Goal: Book appointment/travel/reservation

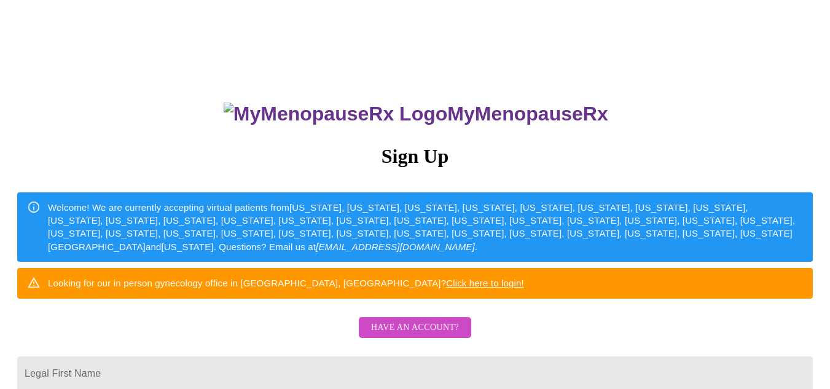
click at [407, 335] on span "Have an account?" at bounding box center [415, 327] width 88 height 15
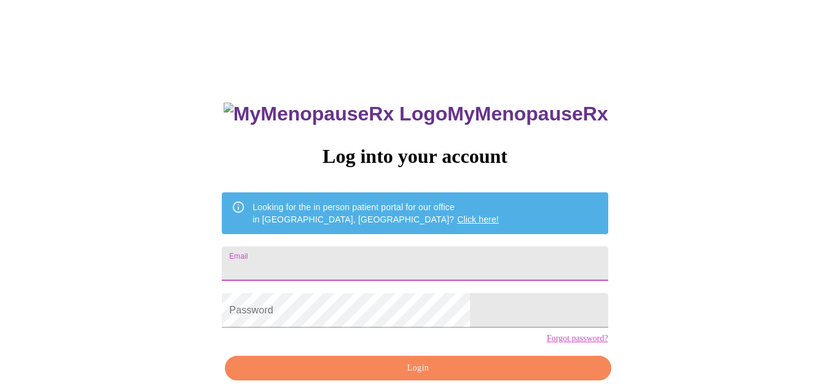
click at [390, 248] on input "Email" at bounding box center [415, 263] width 386 height 34
type input "[EMAIL_ADDRESS][DOMAIN_NAME]"
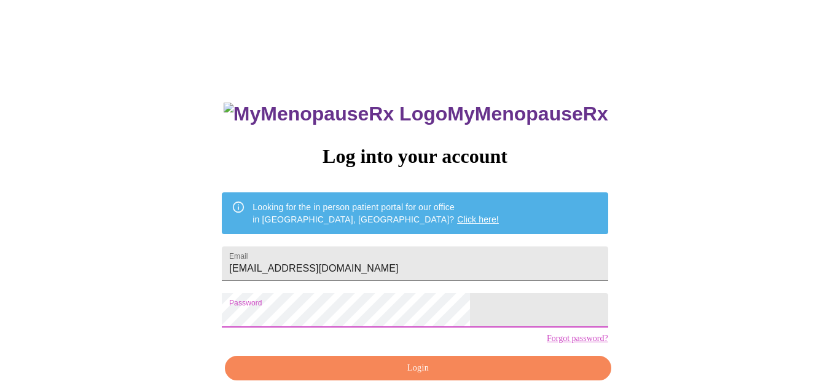
scroll to position [55, 0]
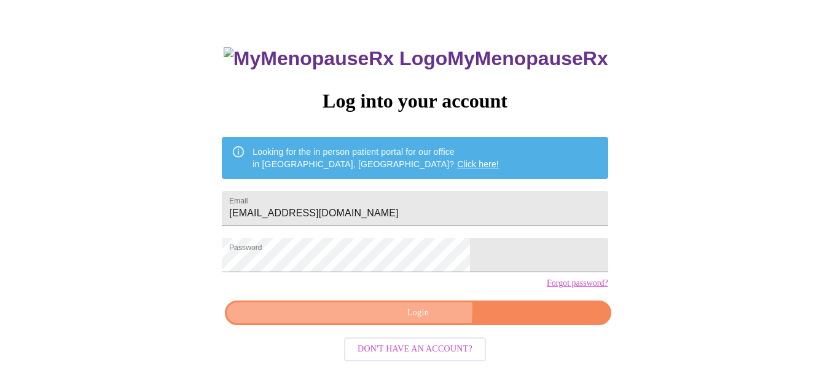
click at [408, 321] on span "Login" at bounding box center [417, 312] width 357 height 15
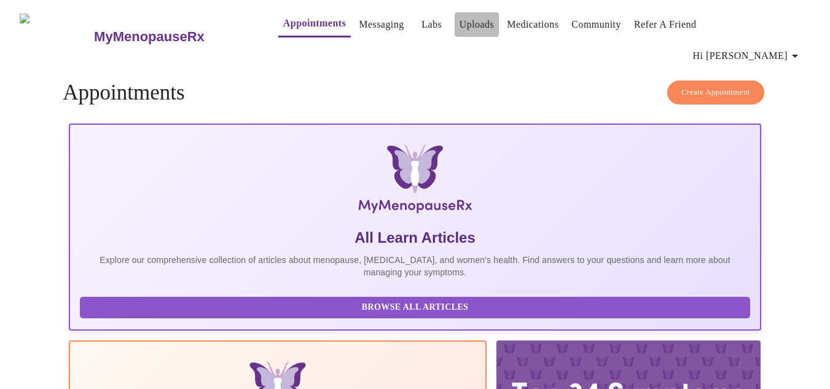
click at [459, 25] on link "Uploads" at bounding box center [476, 24] width 35 height 17
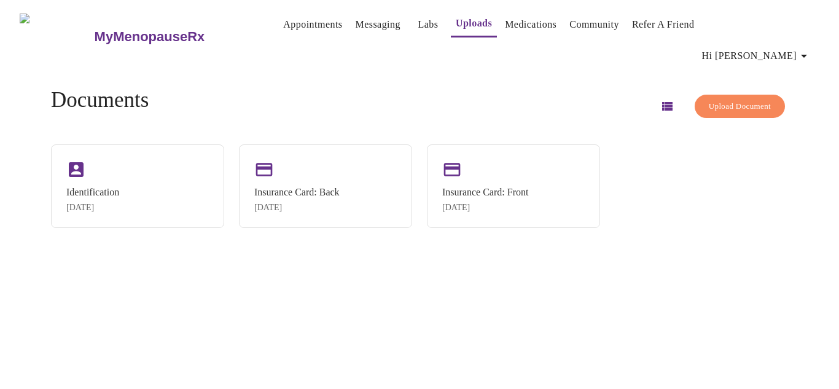
click at [527, 25] on link "Medications" at bounding box center [531, 24] width 52 height 17
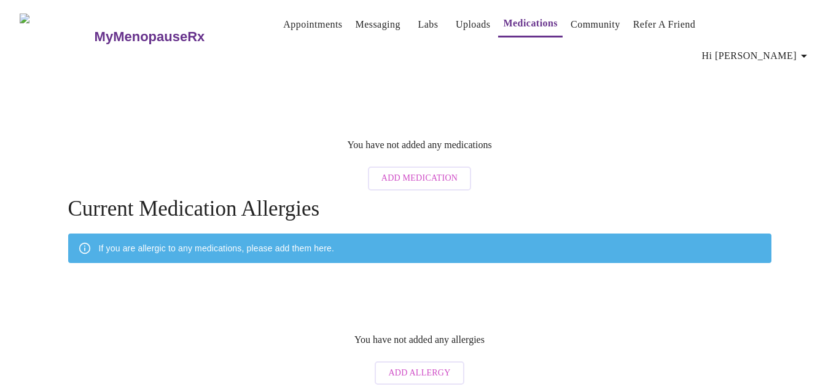
click at [418, 23] on link "Labs" at bounding box center [428, 24] width 20 height 17
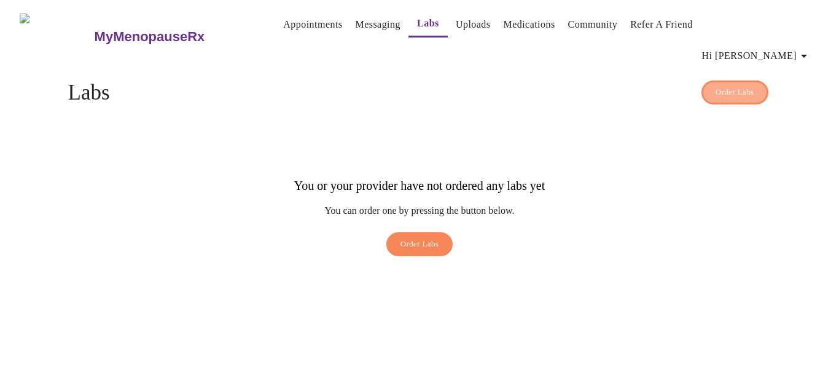
click at [739, 80] on button "Order Labs" at bounding box center [734, 92] width 67 height 24
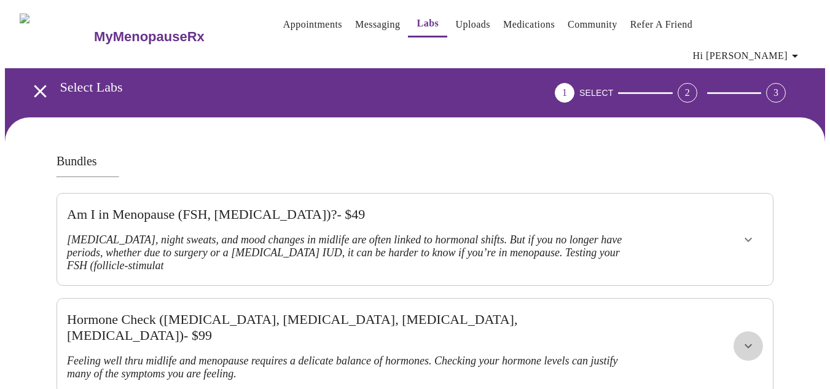
click at [755, 338] on icon "show more" at bounding box center [748, 345] width 15 height 15
click at [519, 24] on link "Medications" at bounding box center [529, 24] width 52 height 17
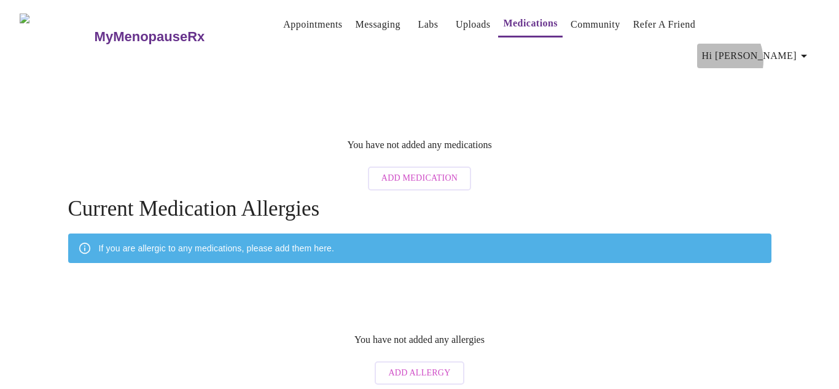
click at [773, 47] on span "Hi [PERSON_NAME]" at bounding box center [756, 55] width 109 height 17
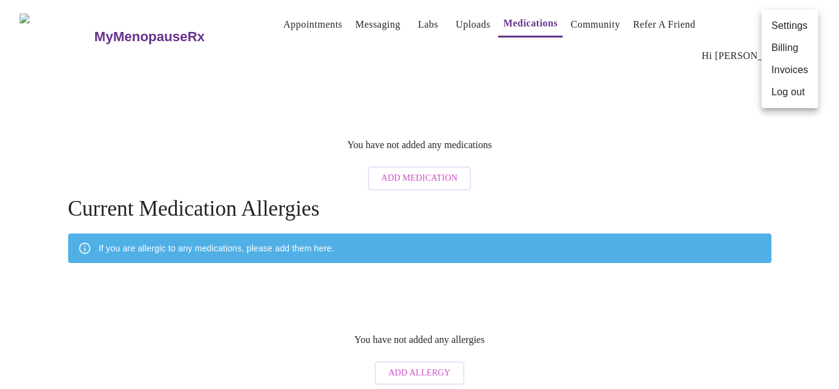
click at [777, 50] on li "Billing" at bounding box center [789, 48] width 56 height 22
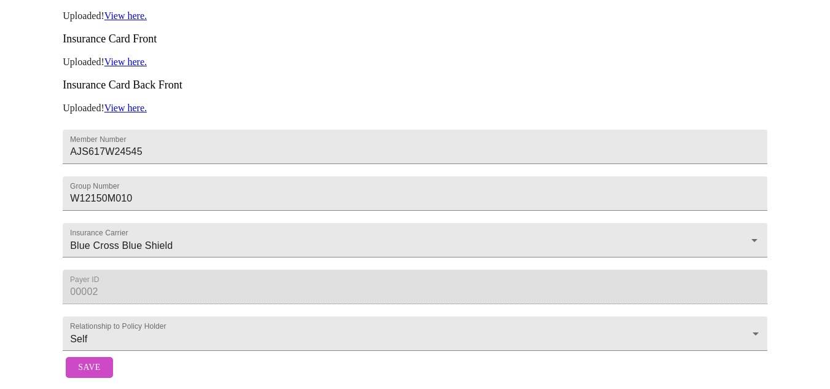
scroll to position [319, 0]
click at [95, 360] on span "Save" at bounding box center [89, 367] width 22 height 15
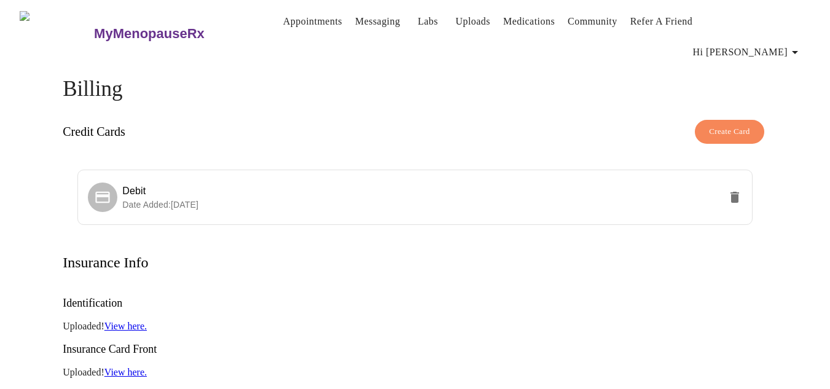
scroll to position [0, 0]
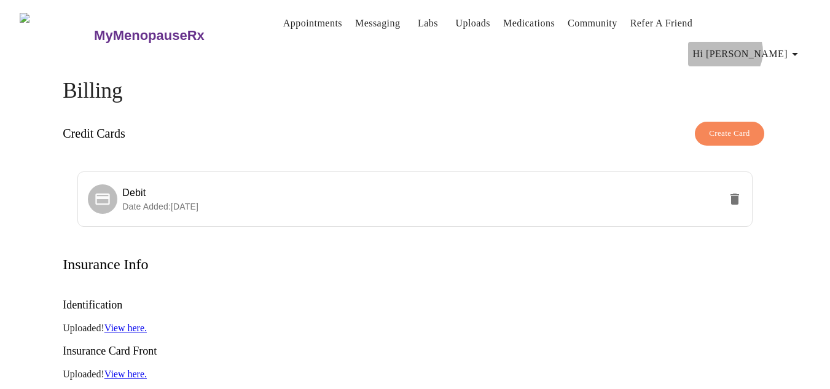
click at [785, 45] on span "Hi [PERSON_NAME]" at bounding box center [747, 53] width 109 height 17
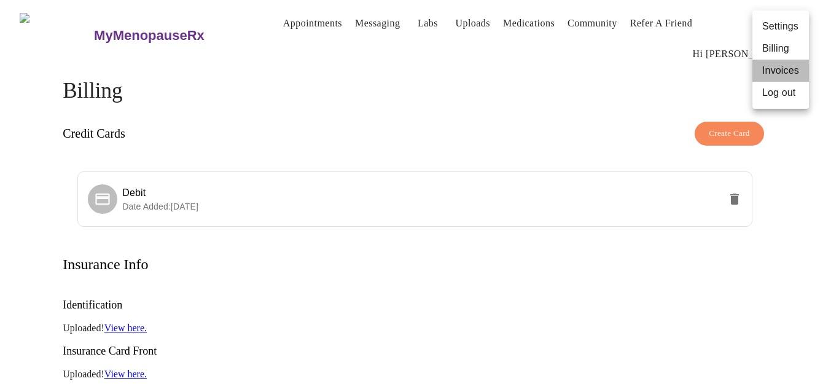
click at [780, 74] on li "Invoices" at bounding box center [780, 71] width 56 height 22
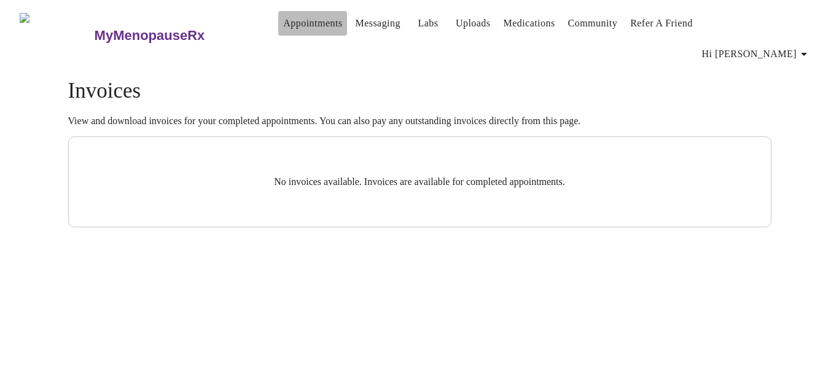
click at [283, 28] on link "Appointments" at bounding box center [312, 23] width 59 height 17
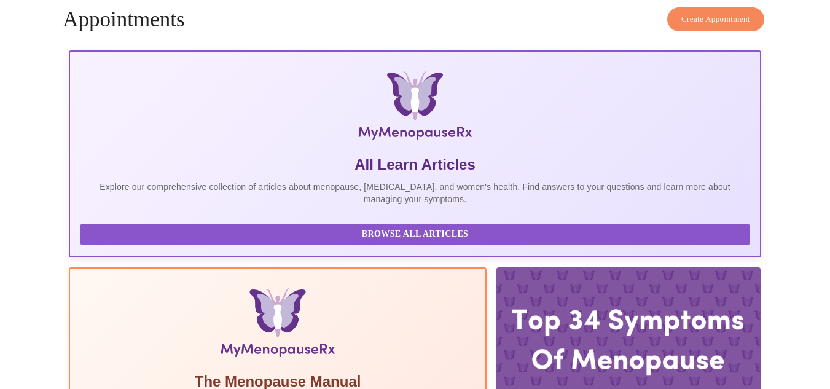
scroll to position [74, 0]
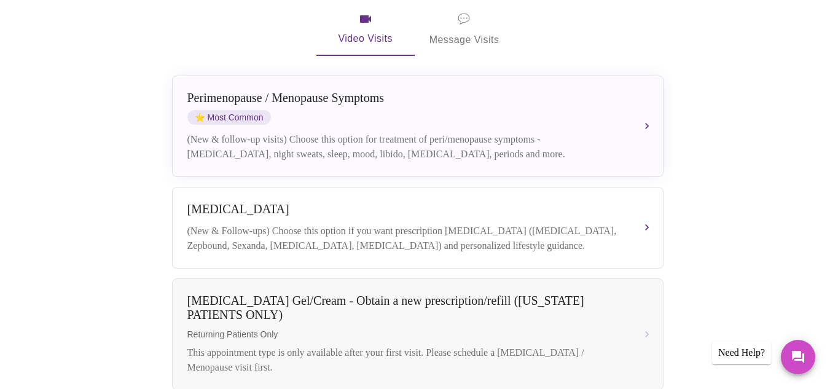
scroll to position [256, 0]
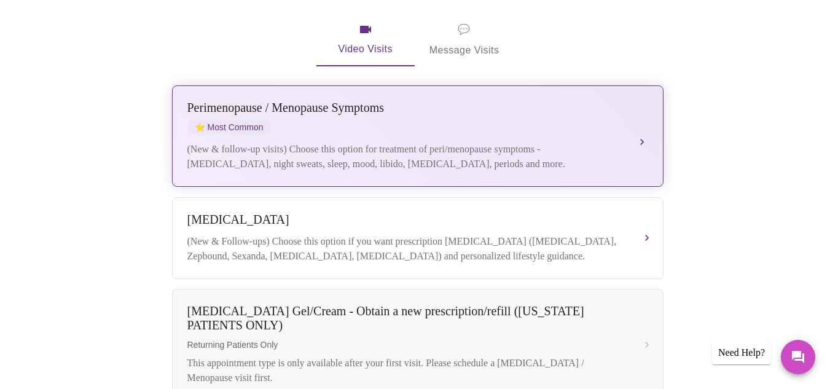
click at [502, 101] on div "[MEDICAL_DATA] / Menopause Symptoms ⭐ Most Common" at bounding box center [405, 118] width 436 height 34
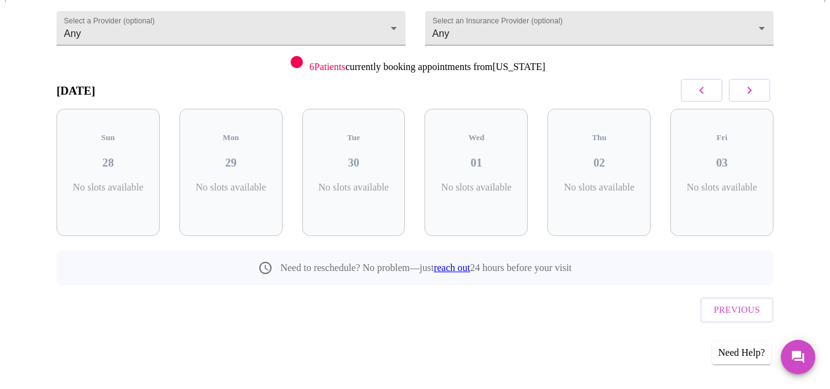
scroll to position [94, 0]
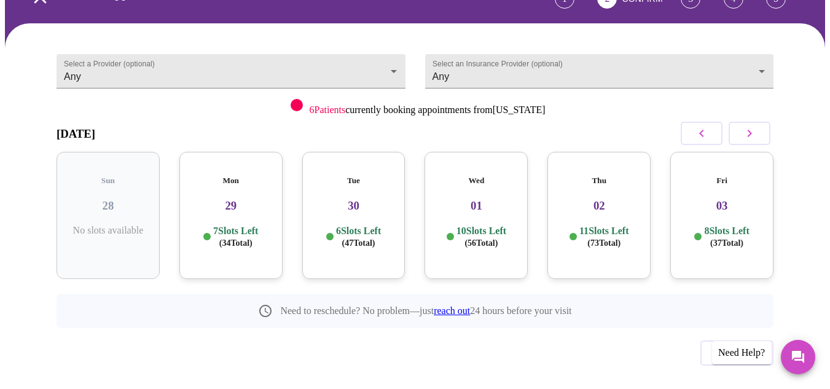
click at [203, 225] on div "7 Slots Left ( 34 Total)" at bounding box center [231, 237] width 84 height 24
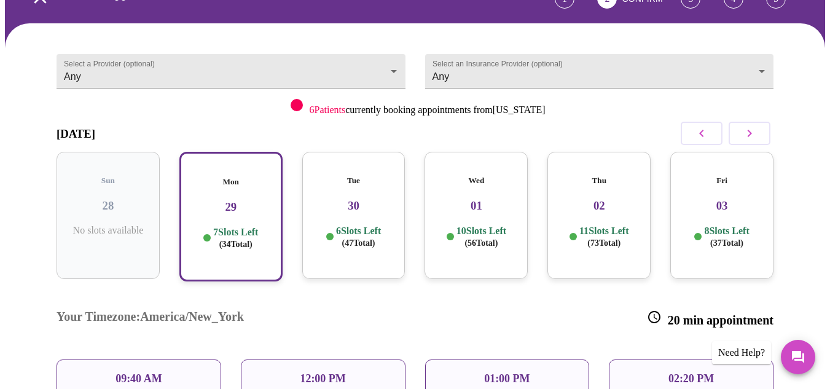
scroll to position [255, 0]
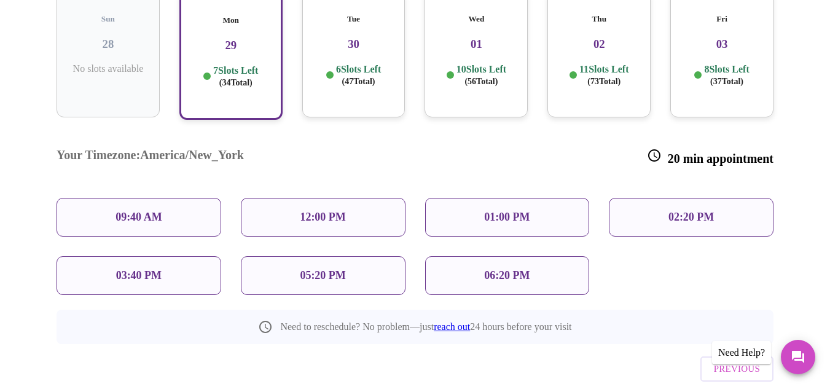
click at [493, 269] on p "06:20 PM" at bounding box center [506, 275] width 45 height 13
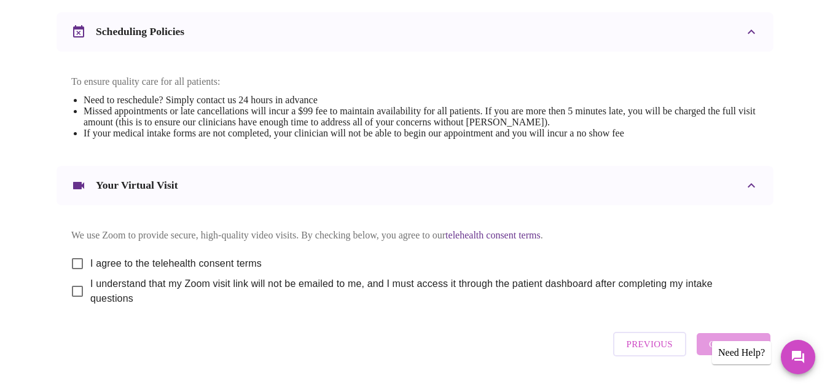
scroll to position [505, 0]
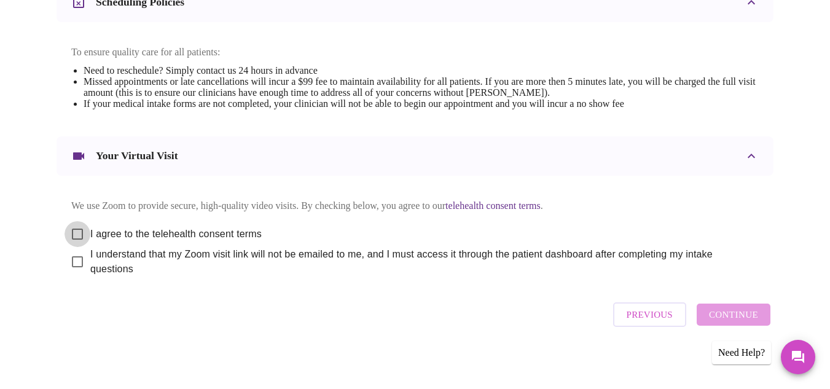
click at [66, 228] on input "I agree to the telehealth consent terms" at bounding box center [77, 234] width 26 height 26
checkbox input "true"
click at [69, 265] on input "I understand that my Zoom visit link will not be emailed to me, and I must acce…" at bounding box center [77, 262] width 26 height 26
checkbox input "true"
click at [730, 314] on span "Continue" at bounding box center [733, 314] width 49 height 16
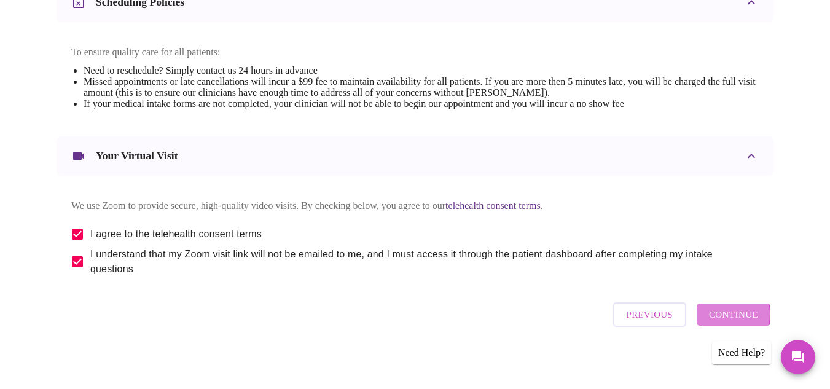
scroll to position [134, 0]
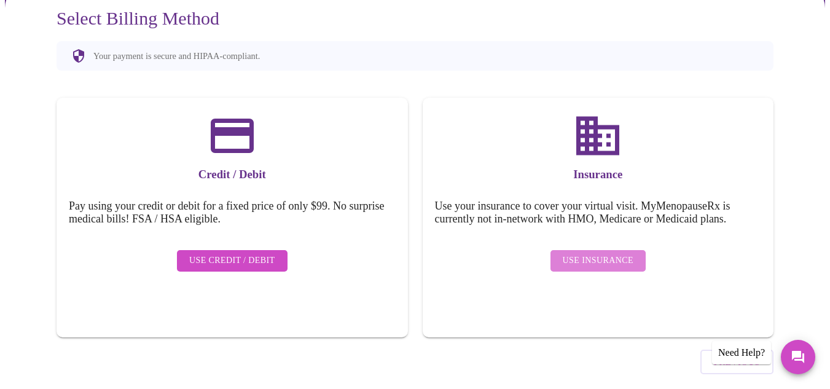
click at [625, 253] on span "Use Insurance" at bounding box center [598, 260] width 71 height 15
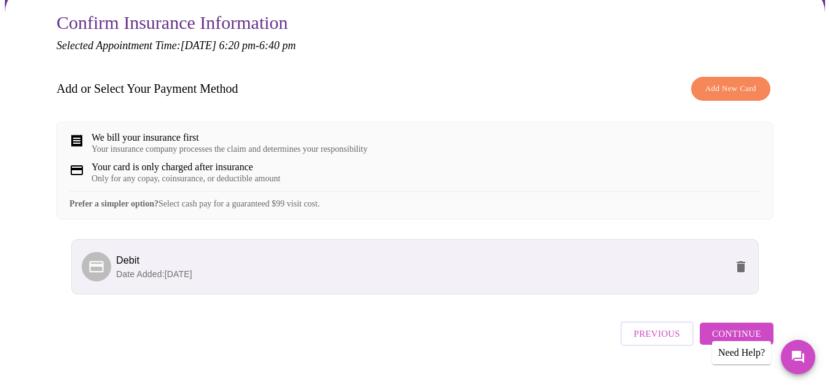
scroll to position [146, 0]
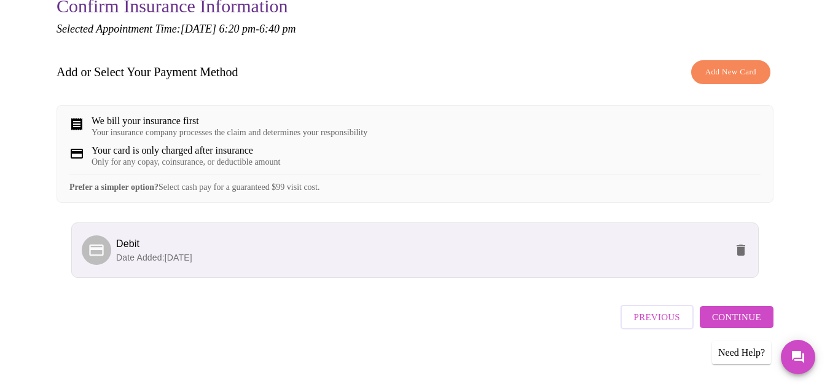
click at [718, 317] on button "Continue" at bounding box center [736, 317] width 74 height 22
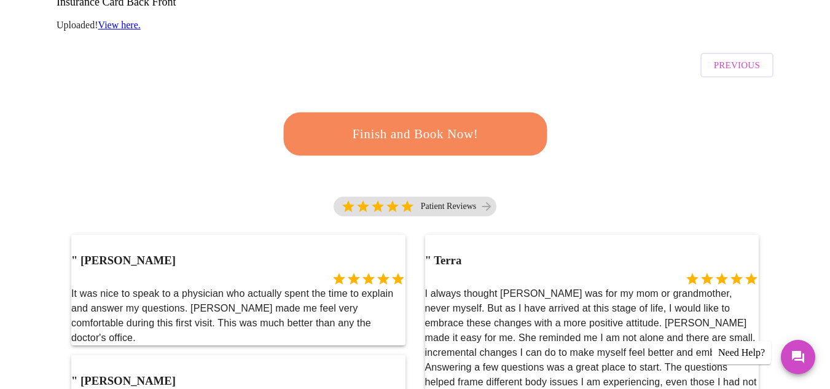
scroll to position [368, 0]
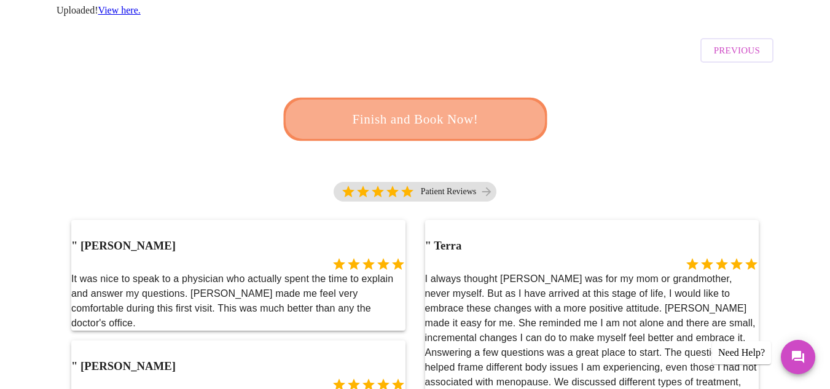
click at [445, 108] on span "Finish and Book Now!" at bounding box center [415, 119] width 228 height 23
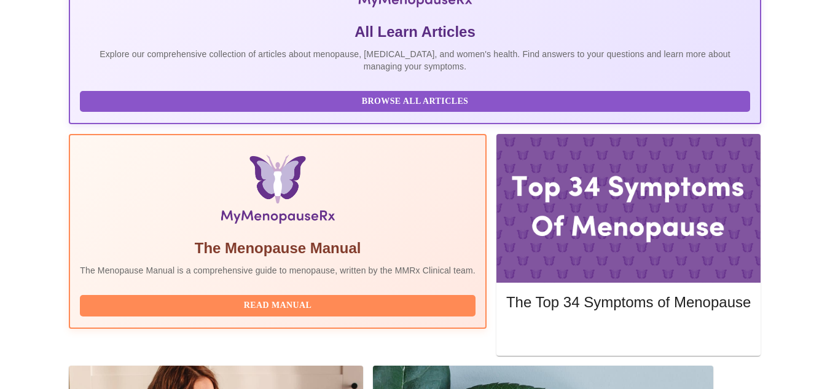
scroll to position [284, 0]
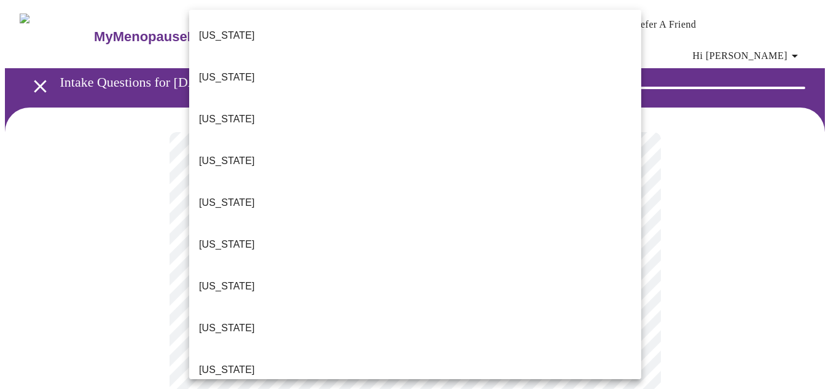
click at [265, 349] on li "[US_STATE]" at bounding box center [415, 370] width 452 height 42
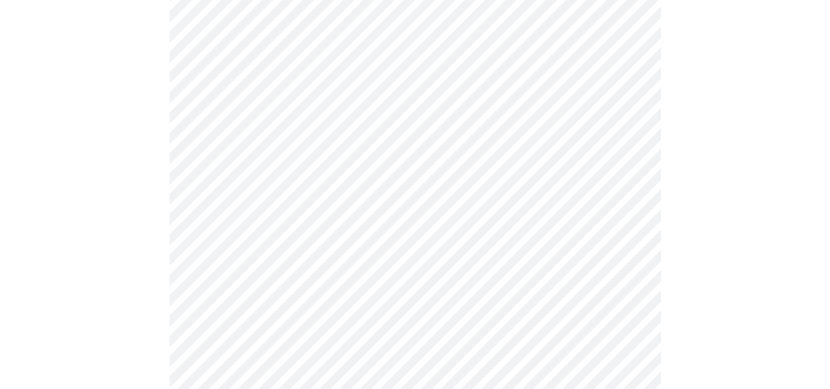
scroll to position [676, 0]
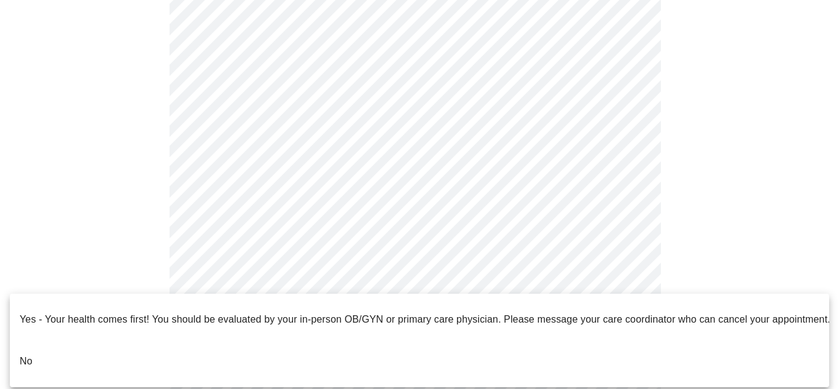
click at [27, 354] on p "No" at bounding box center [26, 361] width 13 height 15
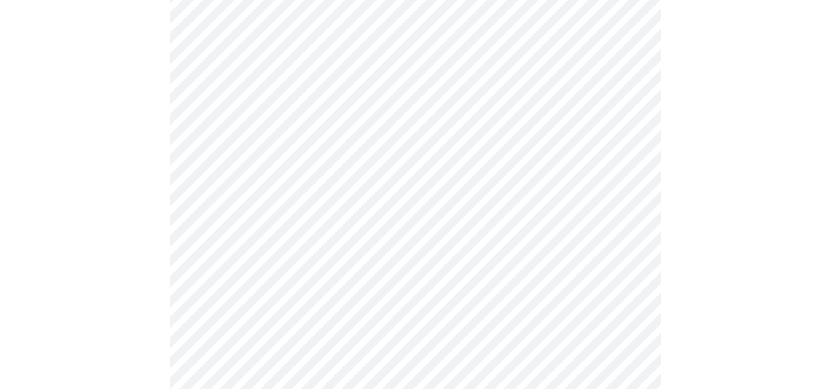
scroll to position [173, 0]
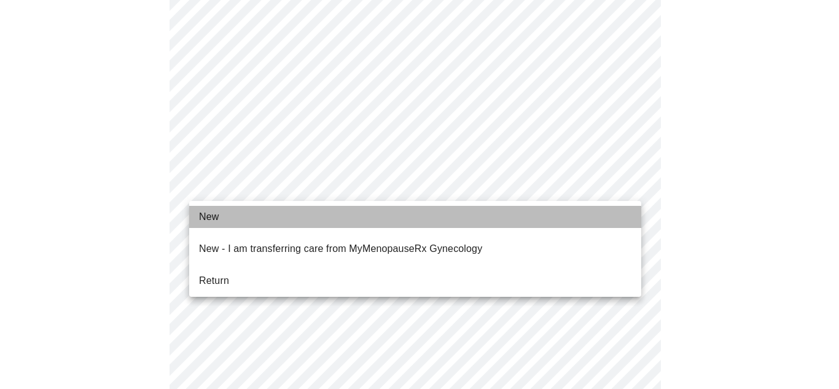
click at [280, 216] on li "New" at bounding box center [415, 217] width 452 height 22
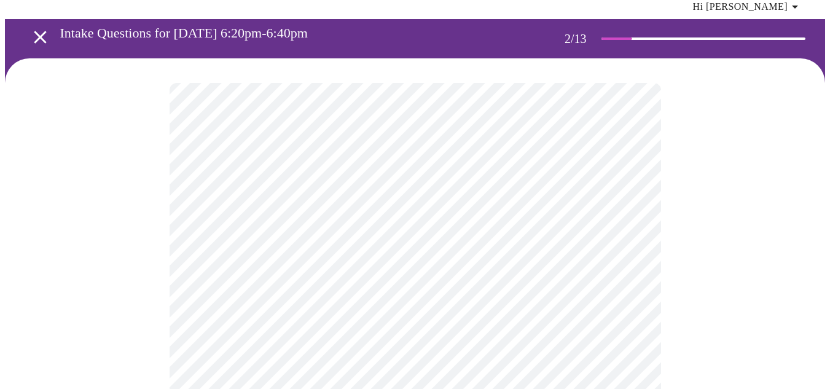
scroll to position [123, 0]
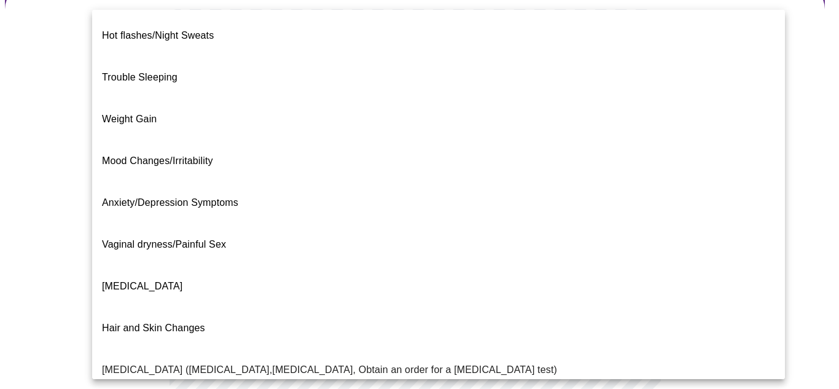
click at [263, 134] on body "MyMenopauseRx Appointments Messaging Labs Uploads Medications Community Refer a…" at bounding box center [419, 259] width 829 height 755
click at [63, 210] on div at bounding box center [419, 194] width 839 height 389
click at [367, 123] on body "MyMenopauseRx Appointments Messaging Labs Uploads Medications Community Refer a…" at bounding box center [419, 259] width 829 height 755
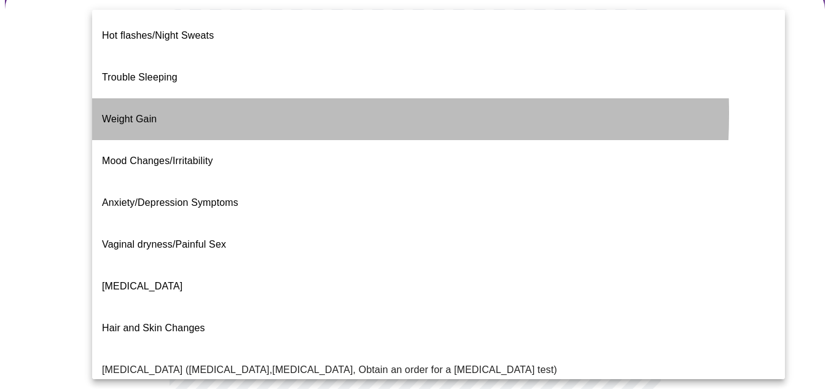
click at [160, 98] on li "Weight Gain" at bounding box center [438, 119] width 693 height 42
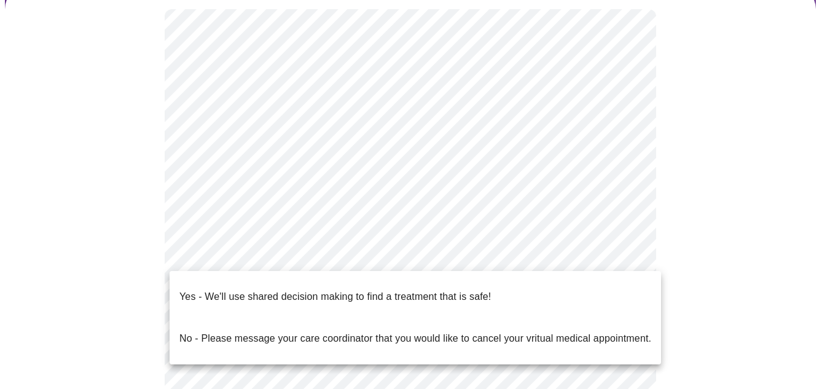
click at [294, 254] on body "MyMenopauseRx Appointments Messaging Labs Uploads Medications Community Refer a…" at bounding box center [415, 256] width 820 height 748
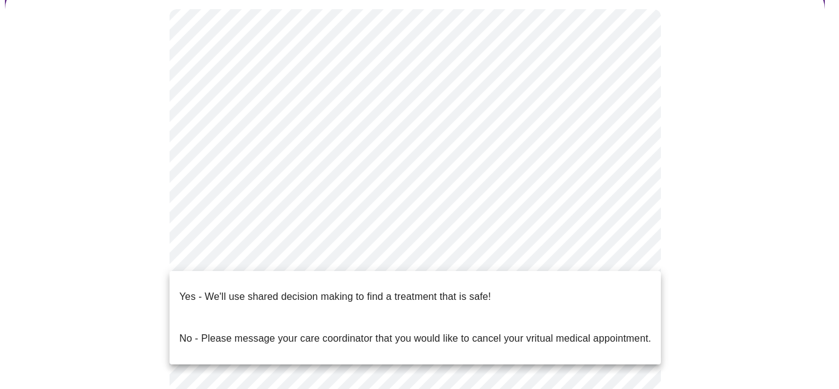
click at [279, 289] on p "Yes - We'll use shared decision making to find a treatment that is safe!" at bounding box center [334, 296] width 311 height 15
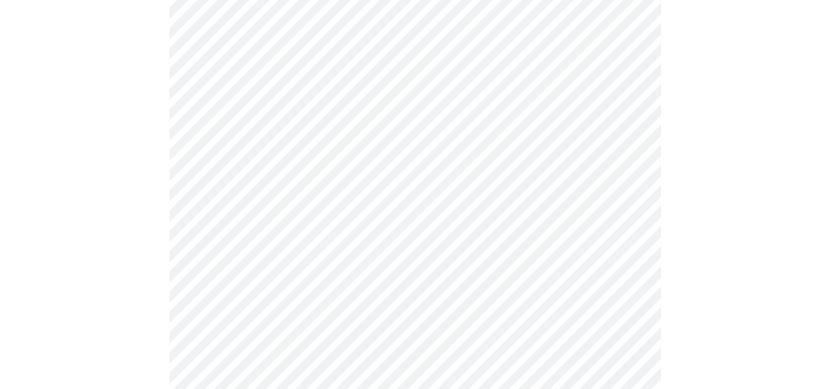
scroll to position [307, 0]
drag, startPoint x: 136, startPoint y: 208, endPoint x: 95, endPoint y: 302, distance: 102.6
click at [95, 302] on div at bounding box center [415, 106] width 820 height 612
drag, startPoint x: 167, startPoint y: 138, endPoint x: 663, endPoint y: 195, distance: 498.9
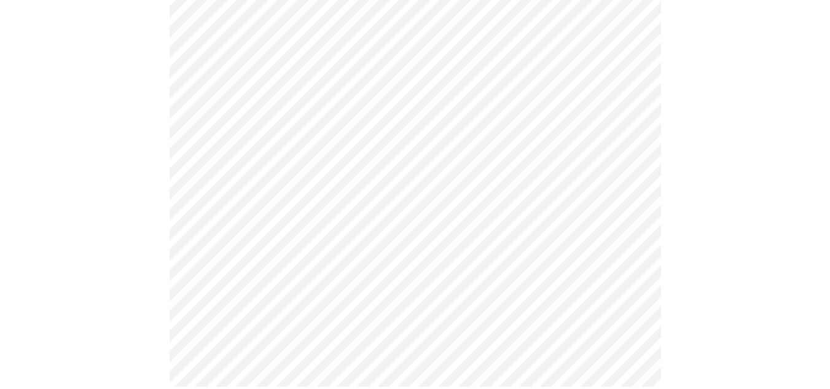
click at [663, 195] on div at bounding box center [415, 105] width 820 height 612
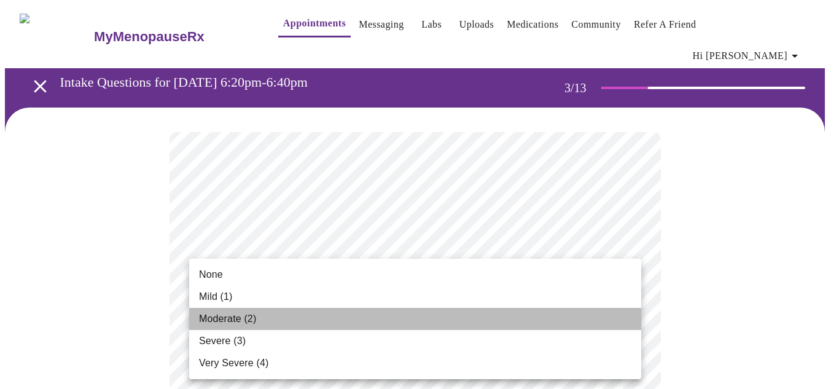
click at [310, 317] on li "Moderate (2)" at bounding box center [415, 319] width 452 height 22
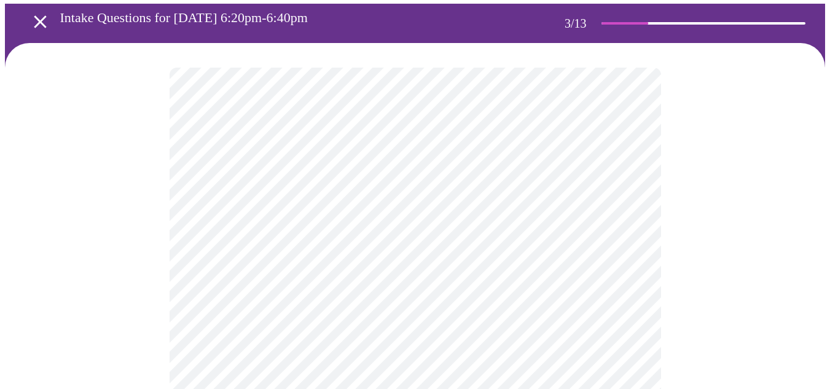
scroll to position [64, 0]
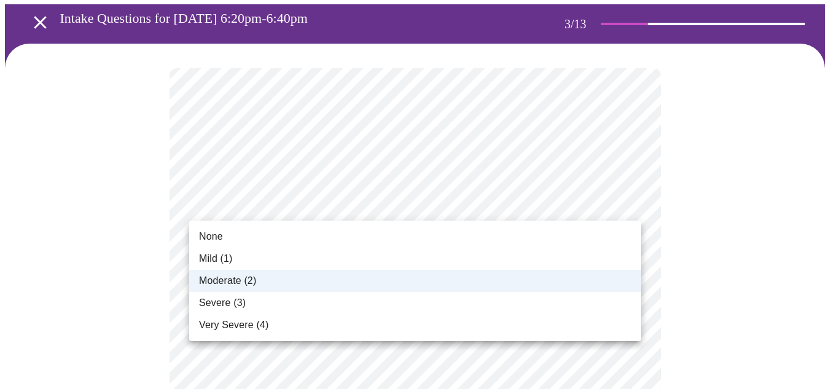
click at [169, 189] on div at bounding box center [419, 194] width 839 height 389
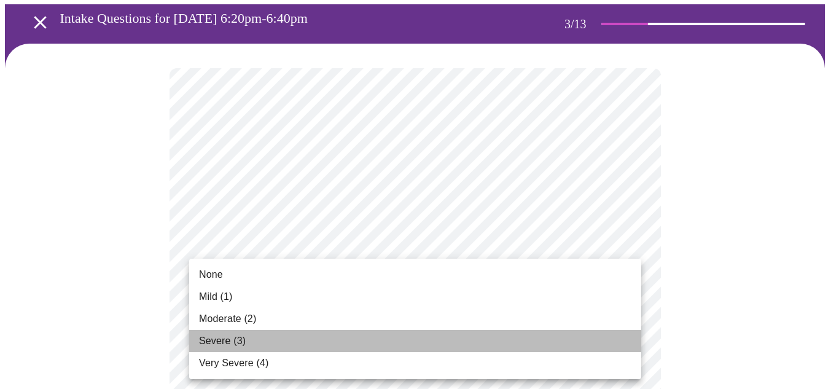
click at [235, 336] on span "Severe (3)" at bounding box center [222, 340] width 47 height 15
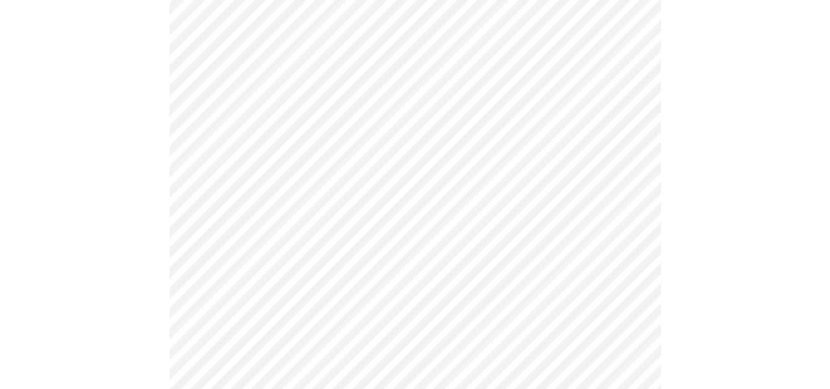
scroll to position [149, 0]
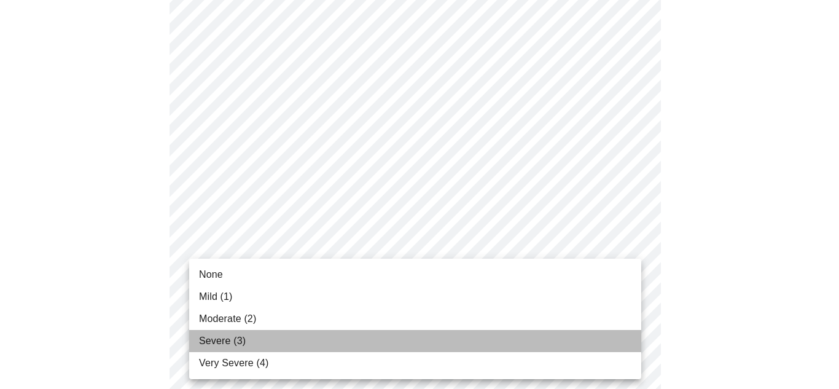
click at [238, 347] on span "Severe (3)" at bounding box center [222, 340] width 47 height 15
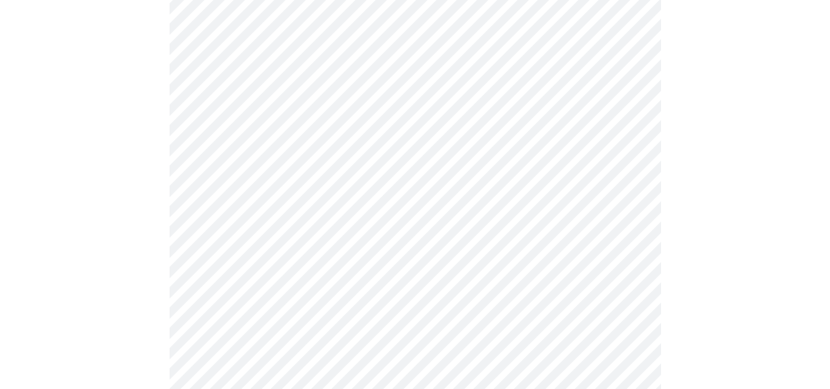
scroll to position [233, 0]
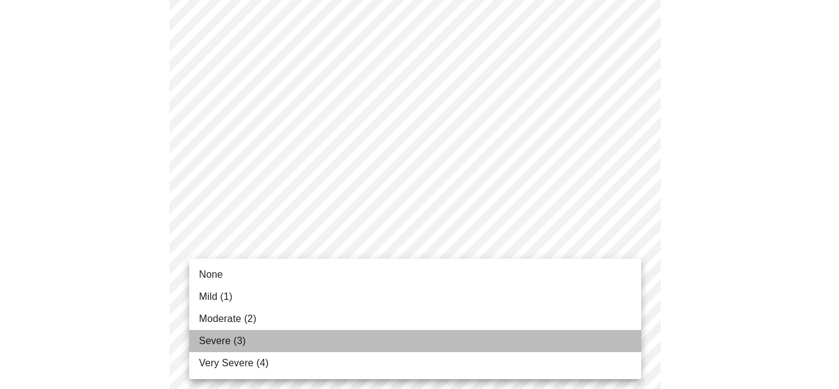
click at [272, 337] on li "Severe (3)" at bounding box center [415, 341] width 452 height 22
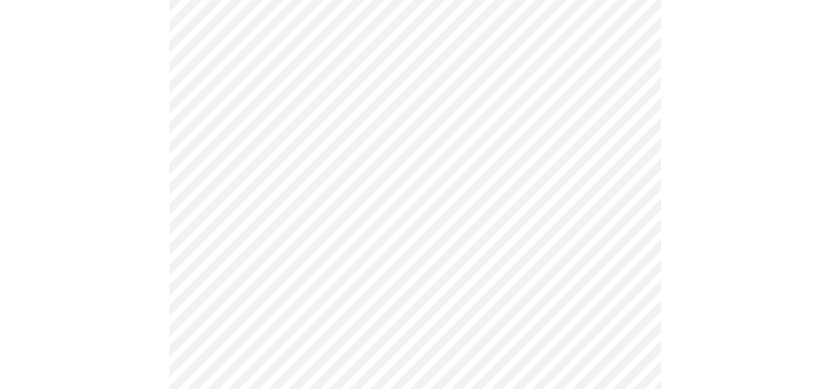
scroll to position [367, 0]
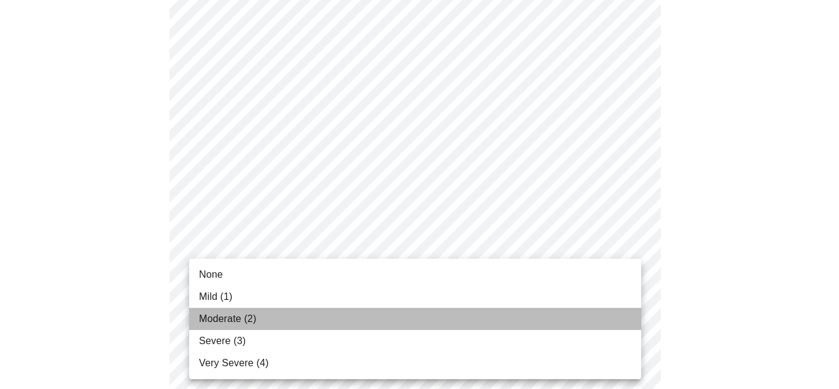
click at [233, 317] on span "Moderate (2)" at bounding box center [227, 318] width 57 height 15
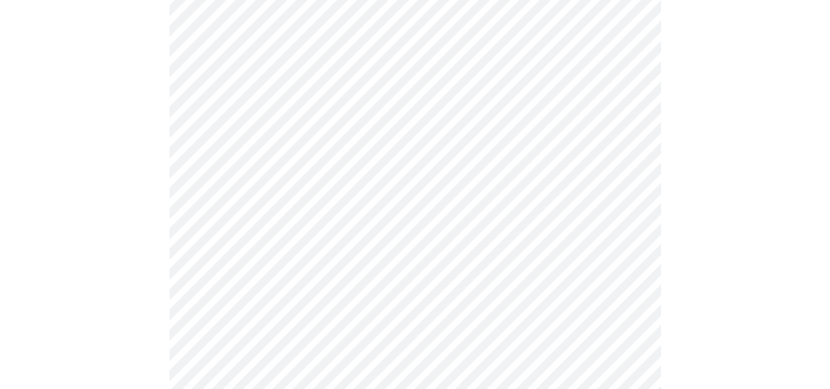
scroll to position [432, 0]
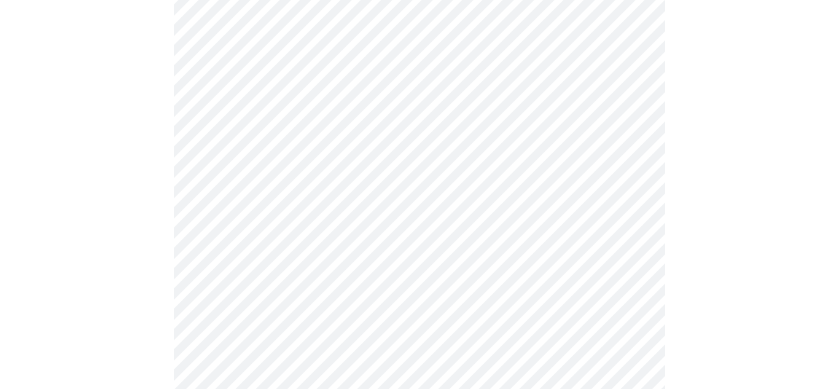
click at [314, 288] on body "MyMenopauseRx Appointments Messaging Labs Uploads Medications Community Refer a…" at bounding box center [419, 355] width 829 height 1565
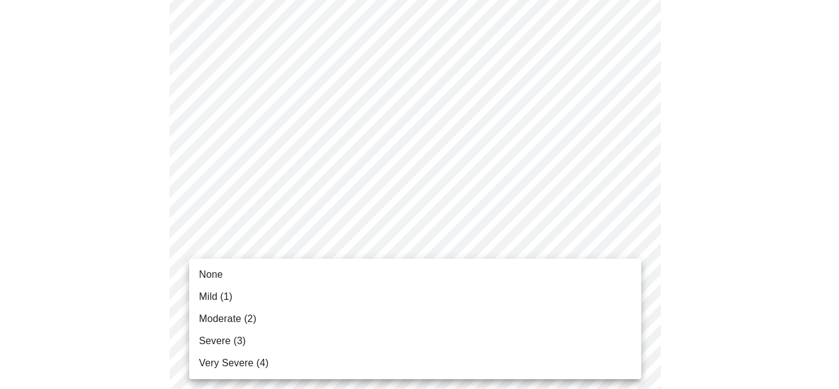
click at [278, 336] on li "Severe (3)" at bounding box center [415, 341] width 452 height 22
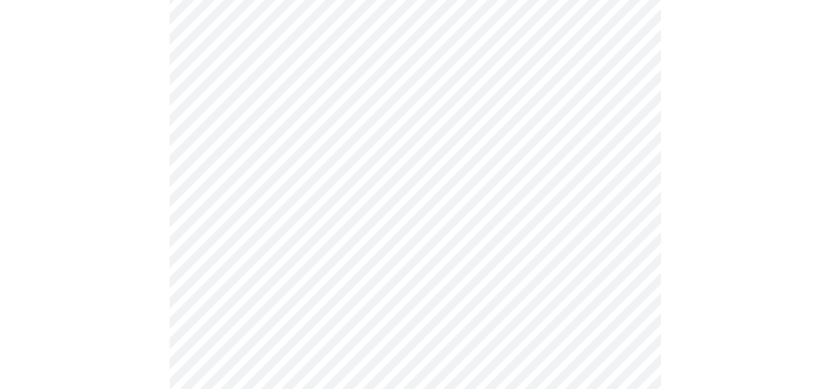
scroll to position [585, 0]
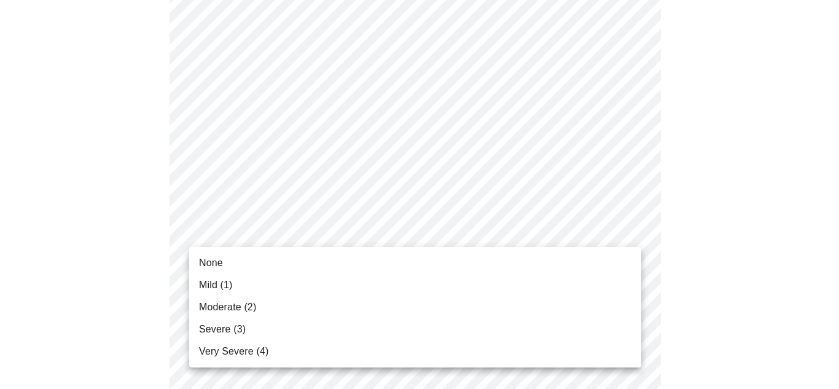
click at [312, 230] on body "MyMenopauseRx Appointments Messaging Labs Uploads Medications Community Refer a…" at bounding box center [419, 194] width 829 height 1548
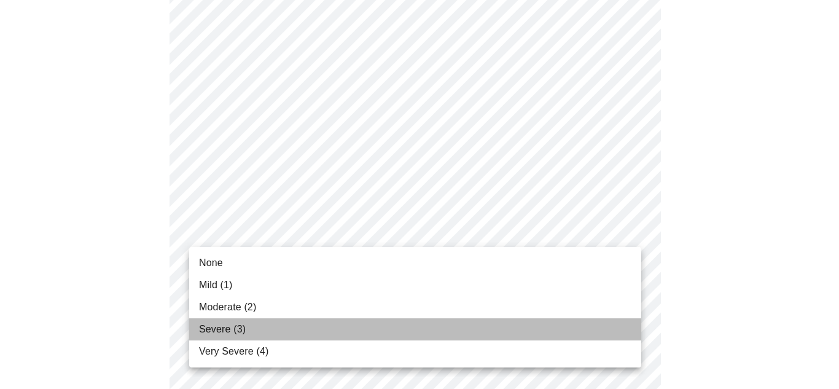
click at [262, 337] on li "Severe (3)" at bounding box center [415, 329] width 452 height 22
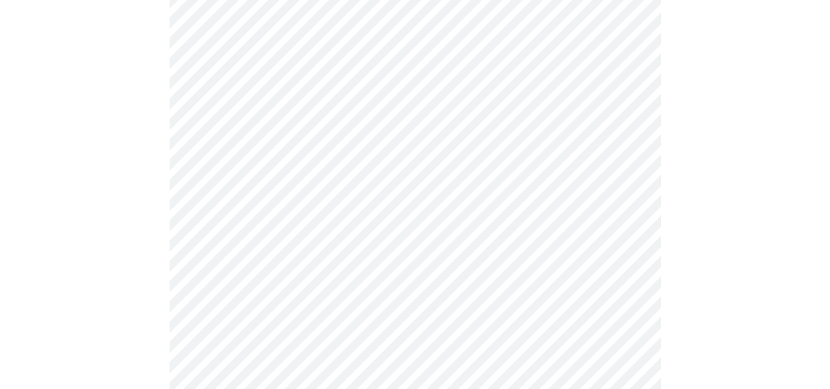
scroll to position [642, 0]
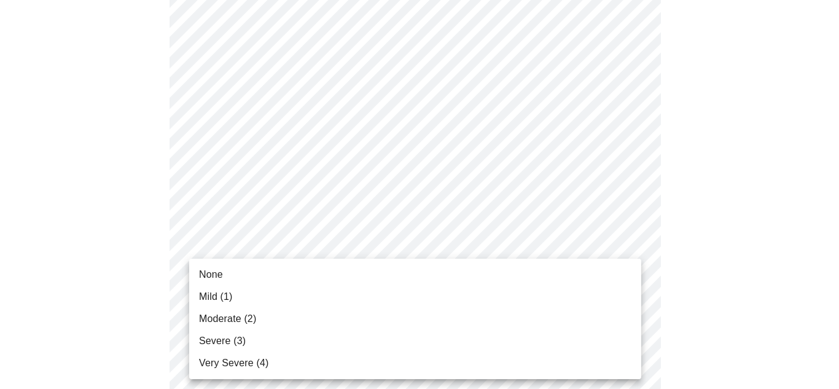
click at [278, 271] on body "MyMenopauseRx Appointments Messaging Labs Uploads Medications Community Refer a…" at bounding box center [419, 128] width 829 height 1530
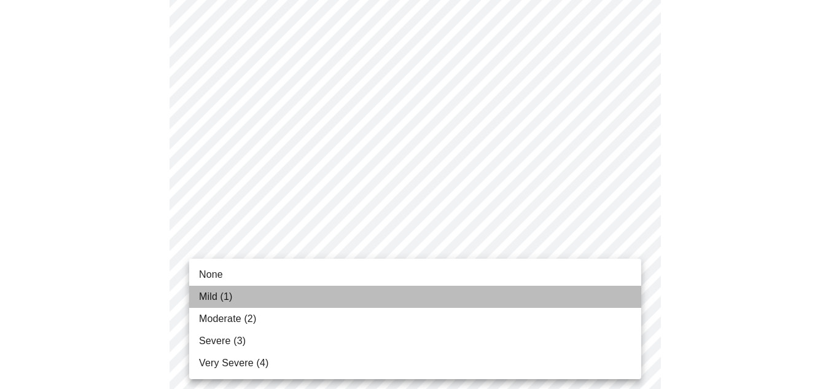
click at [265, 295] on li "Mild (1)" at bounding box center [415, 297] width 452 height 22
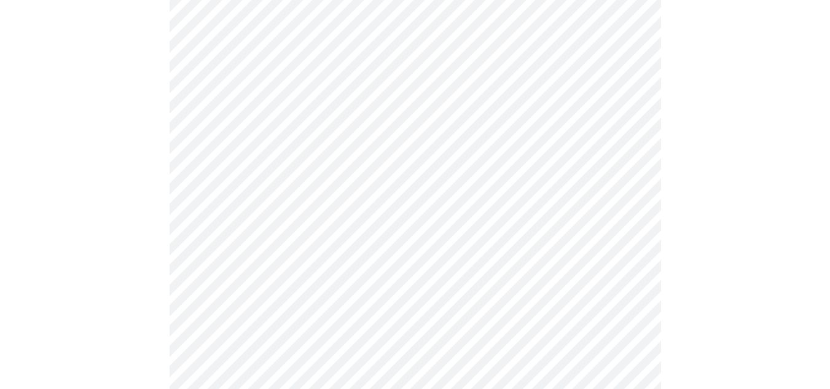
scroll to position [760, 0]
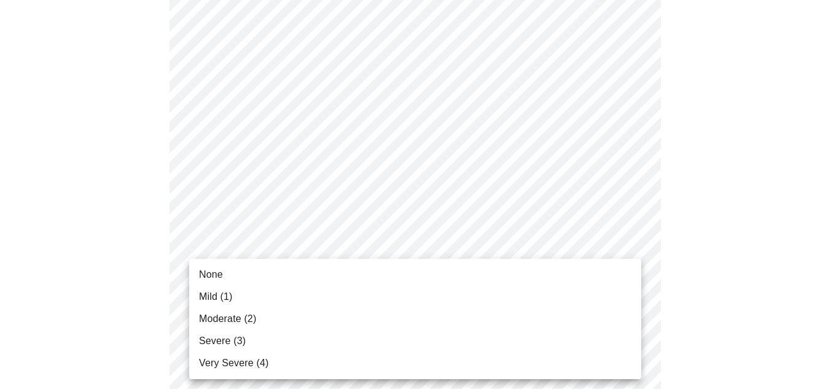
click at [293, 250] on body "MyMenopauseRx Appointments Messaging Labs Uploads Medications Community Refer a…" at bounding box center [419, 1] width 829 height 1513
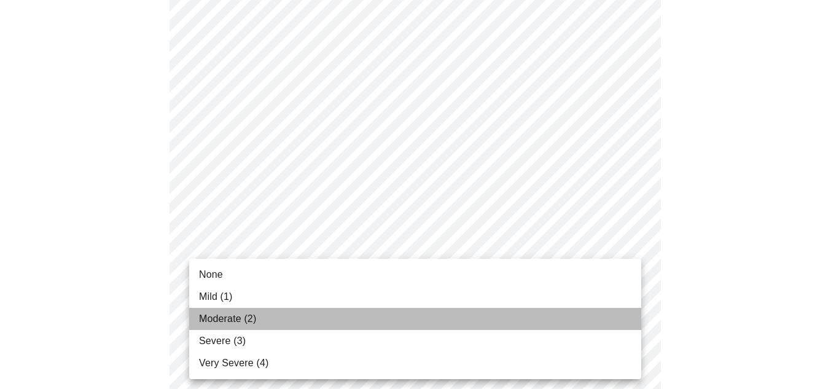
click at [257, 316] on li "Moderate (2)" at bounding box center [415, 319] width 452 height 22
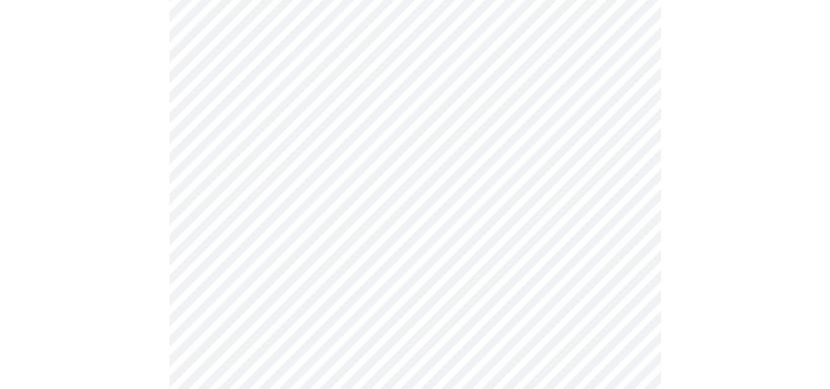
scroll to position [871, 0]
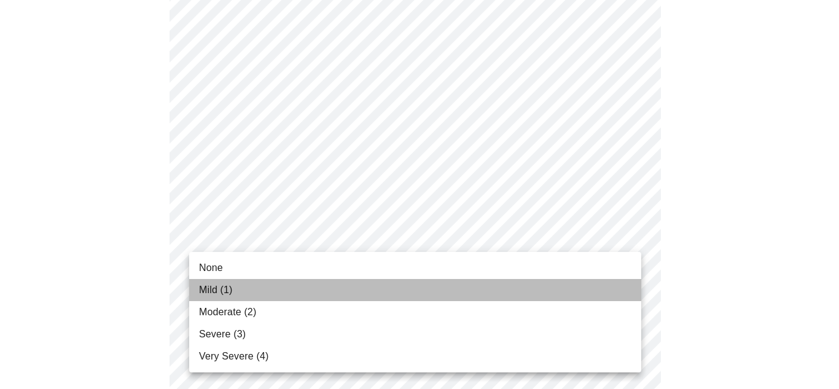
click at [275, 292] on li "Mild (1)" at bounding box center [415, 290] width 452 height 22
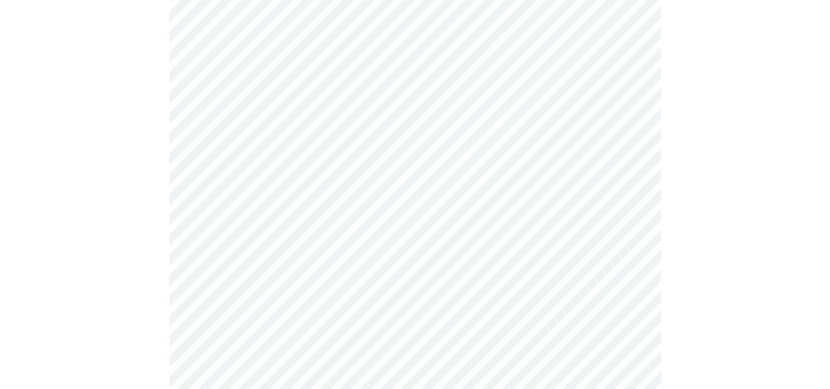
scroll to position [912, 0]
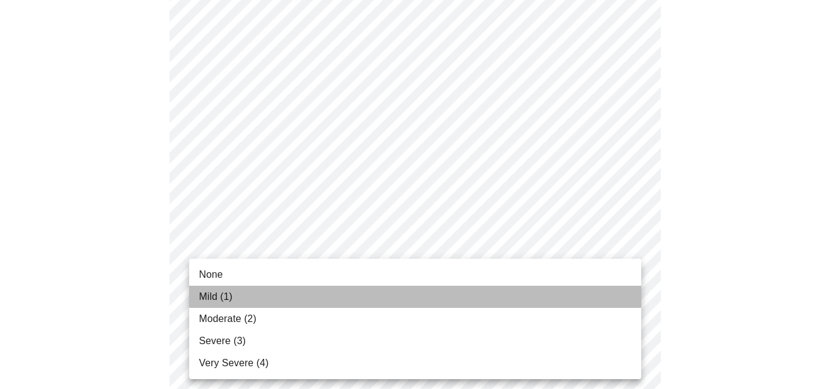
click at [286, 298] on li "Mild (1)" at bounding box center [415, 297] width 452 height 22
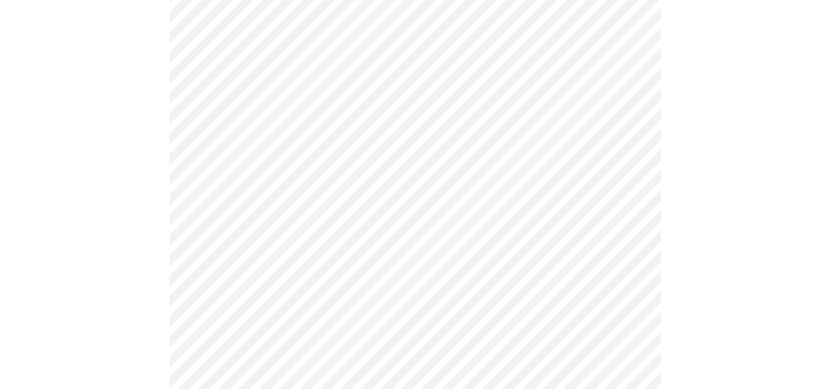
scroll to position [450, 0]
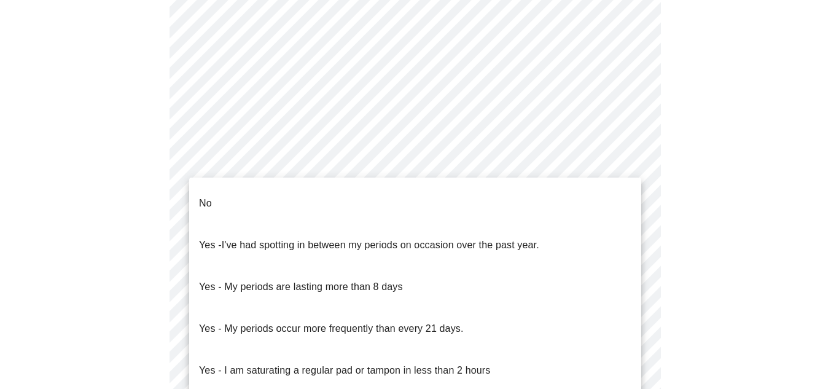
click at [311, 297] on body "MyMenopauseRx Appointments Messaging Labs Uploads Medications Community Refer a…" at bounding box center [419, 169] width 829 height 1229
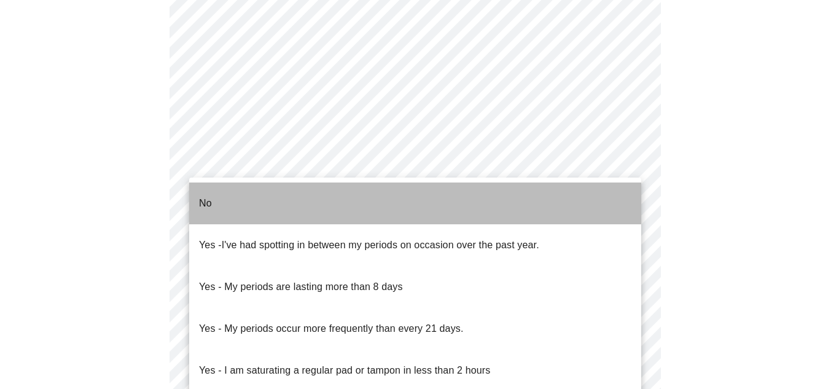
click at [313, 205] on li "No" at bounding box center [415, 203] width 452 height 42
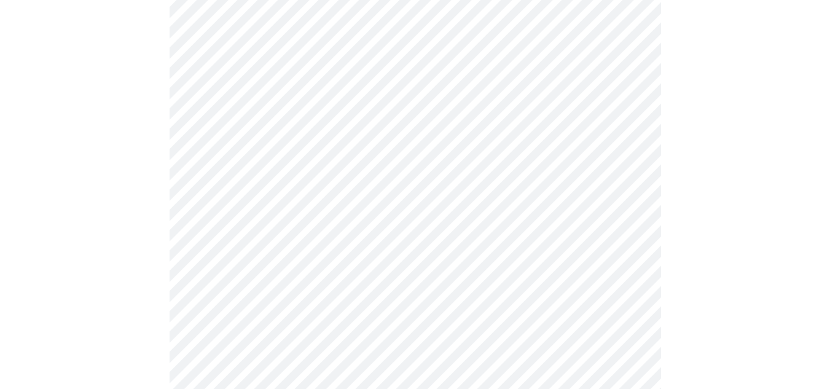
scroll to position [575, 0]
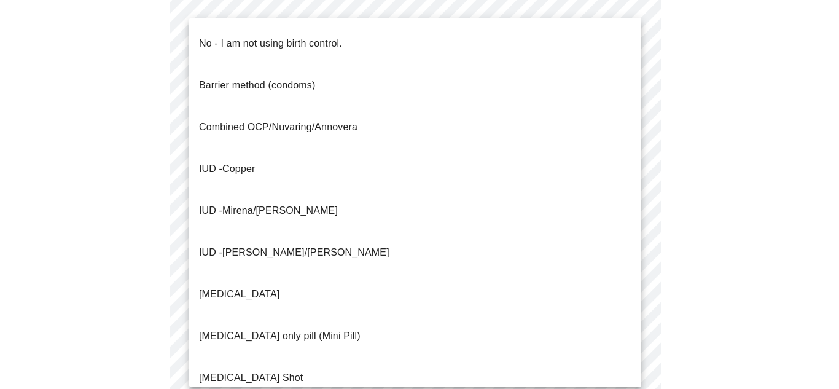
click at [310, 259] on body "MyMenopauseRx Appointments Messaging Labs Uploads Medications Community Refer a…" at bounding box center [419, 40] width 829 height 1222
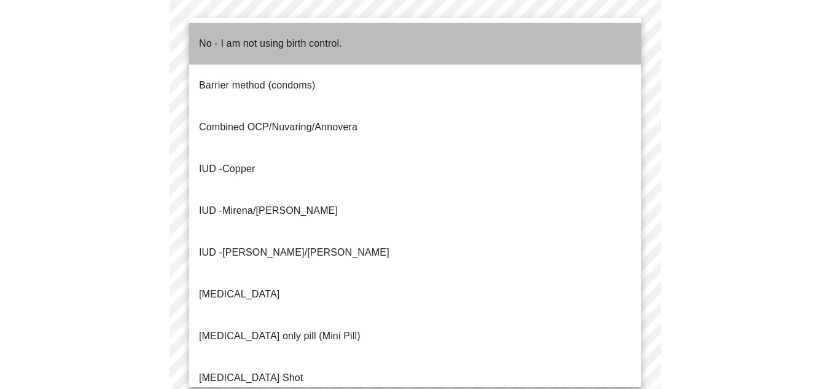
click at [318, 37] on p "No - I am not using birth control." at bounding box center [270, 43] width 143 height 15
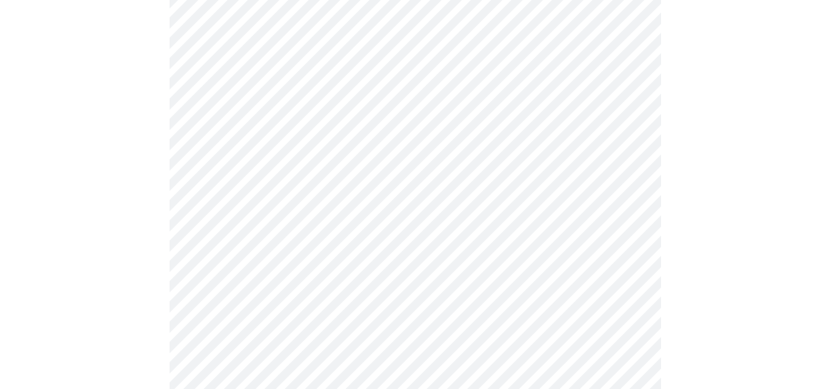
scroll to position [703, 0]
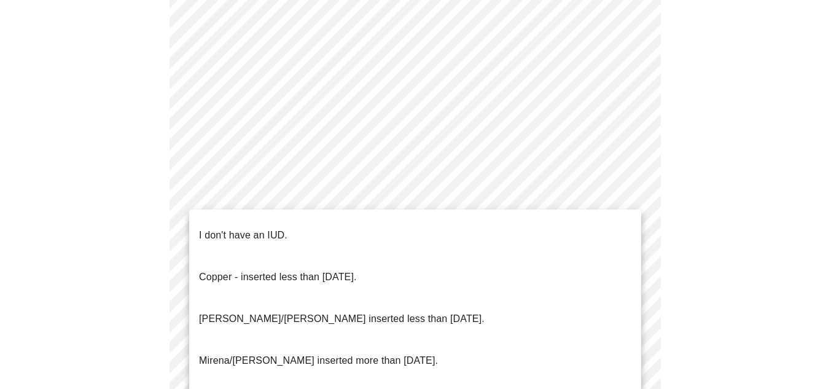
click at [244, 231] on p "I don't have an IUD." at bounding box center [243, 235] width 88 height 15
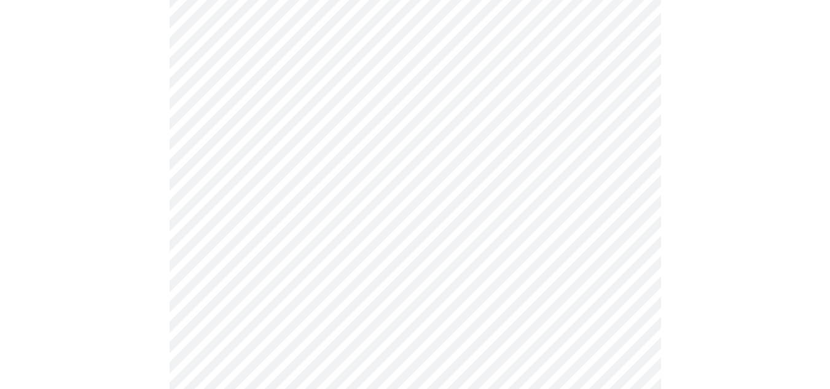
scroll to position [756, 0]
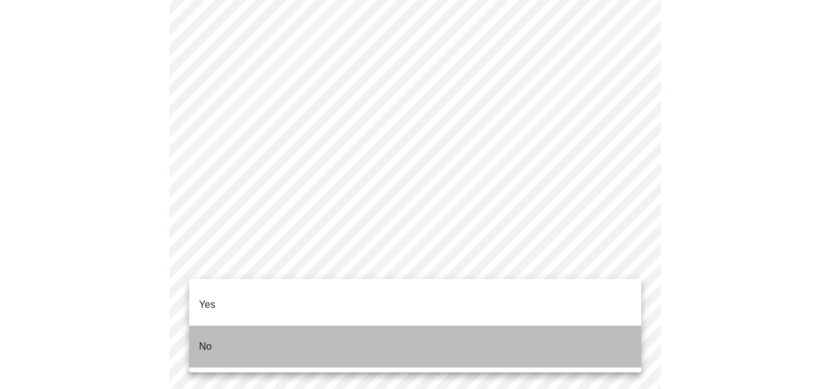
click at [257, 327] on li "No" at bounding box center [415, 346] width 452 height 42
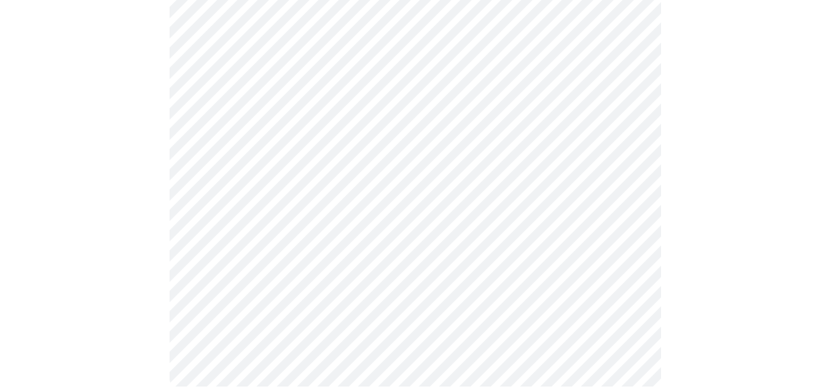
scroll to position [0, 0]
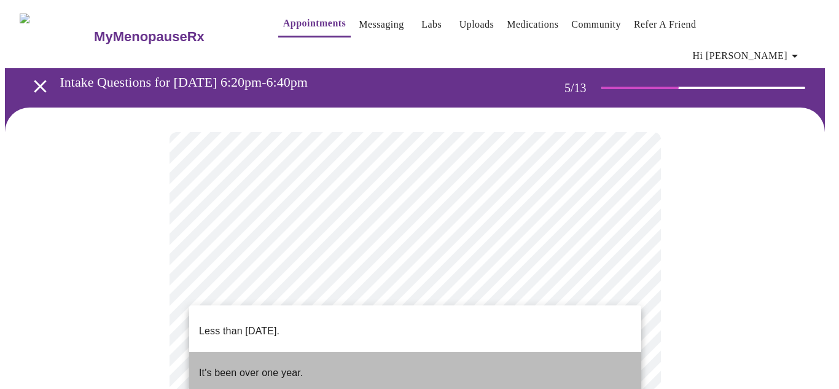
click at [335, 359] on li "It's been over one year." at bounding box center [415, 373] width 452 height 42
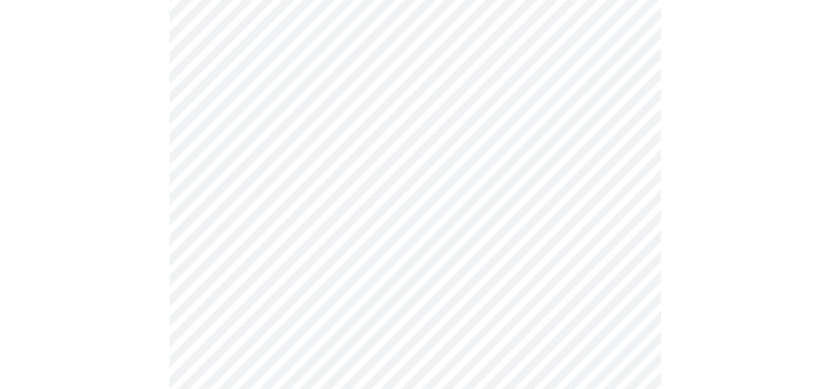
scroll to position [141, 0]
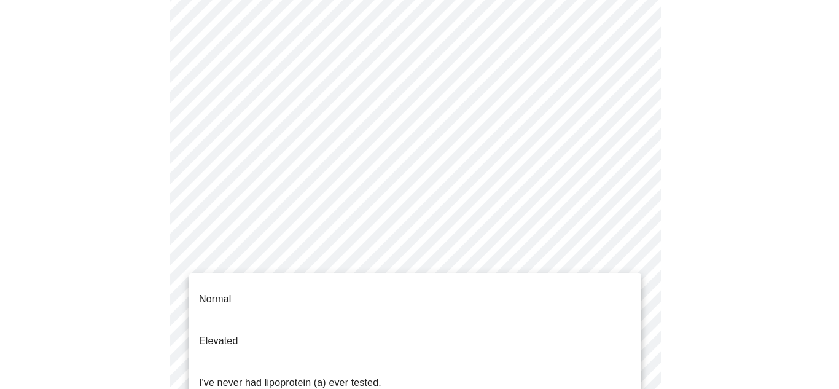
click at [332, 290] on body "MyMenopauseRx Appointments Messaging Labs Uploads Medications Community Refer a…" at bounding box center [419, 366] width 829 height 1005
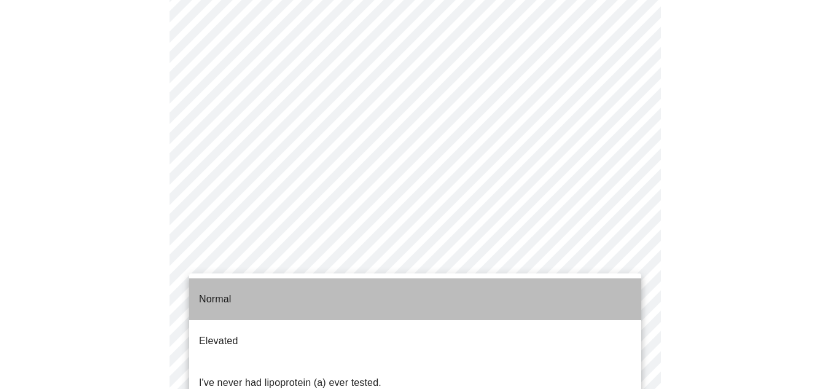
click at [246, 289] on li "Normal" at bounding box center [415, 299] width 452 height 42
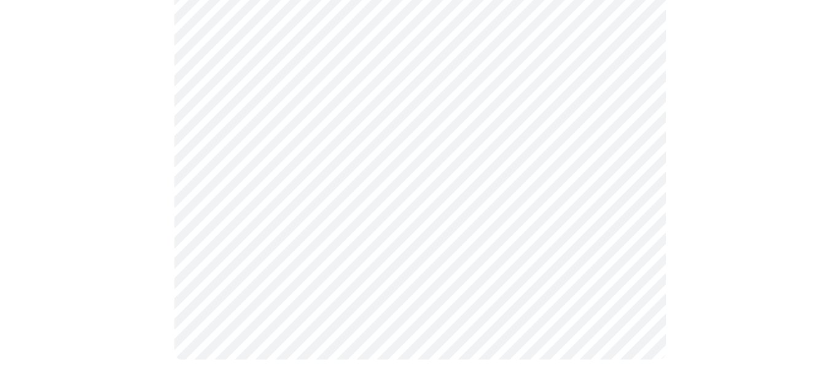
scroll to position [0, 0]
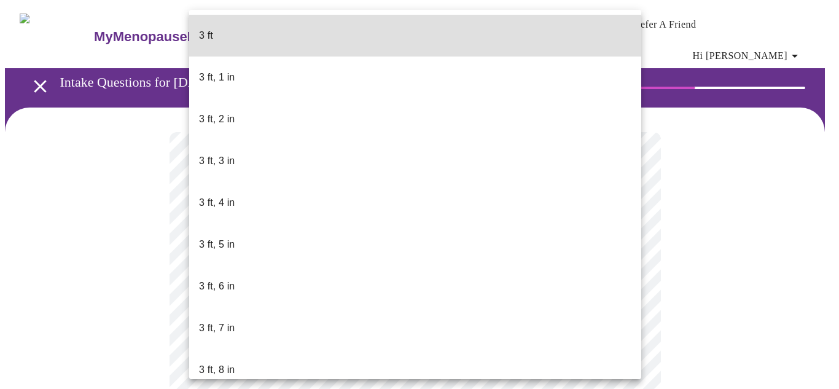
click at [330, 345] on body "MyMenopauseRx Appointments Messaging Labs Uploads Medications Community Refer a…" at bounding box center [419, 341] width 829 height 673
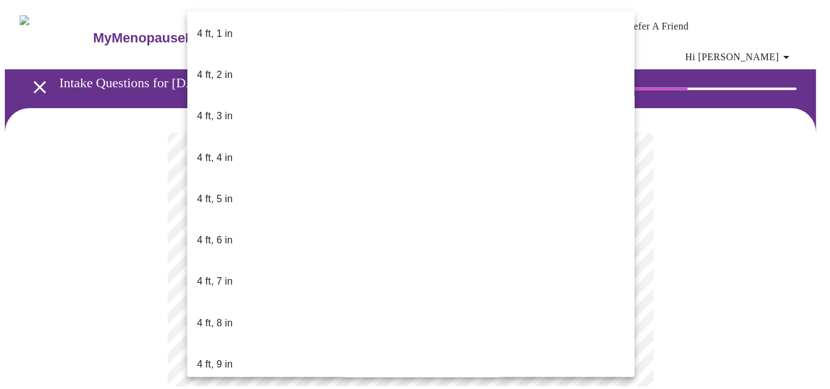
scroll to position [549, 0]
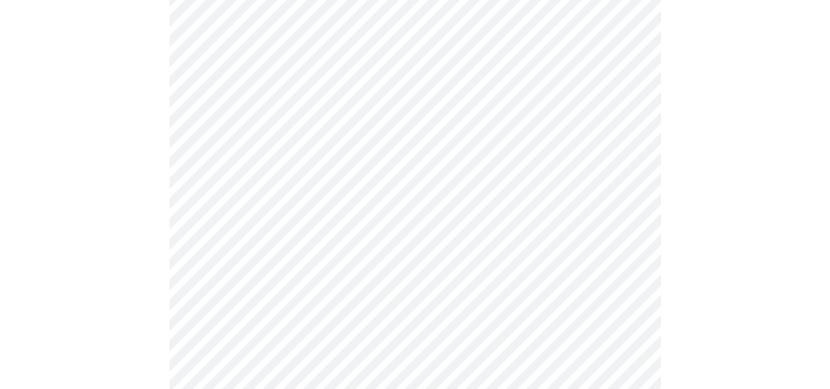
scroll to position [3137, 0]
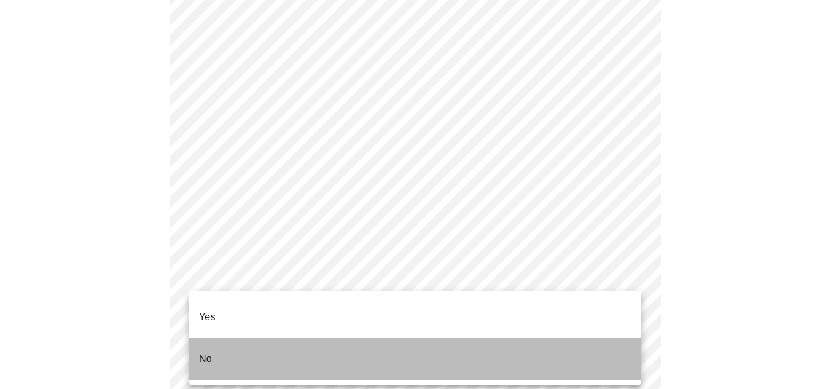
click at [245, 338] on li "No" at bounding box center [415, 359] width 452 height 42
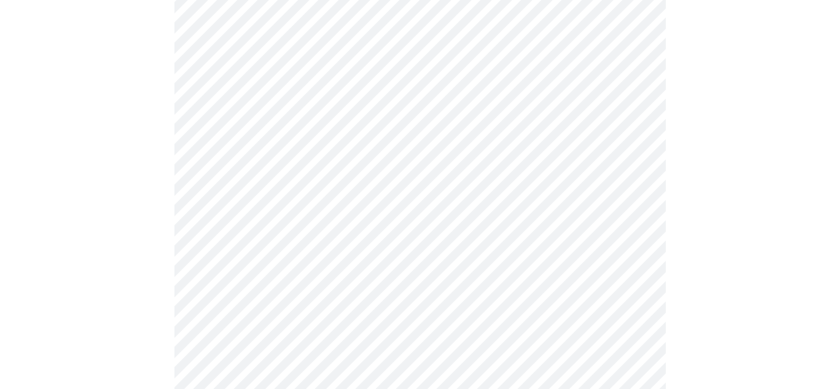
scroll to position [811, 0]
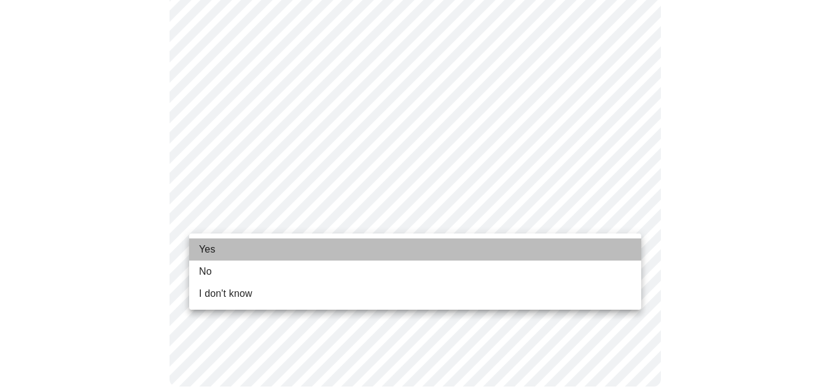
click at [287, 250] on li "Yes" at bounding box center [415, 249] width 452 height 22
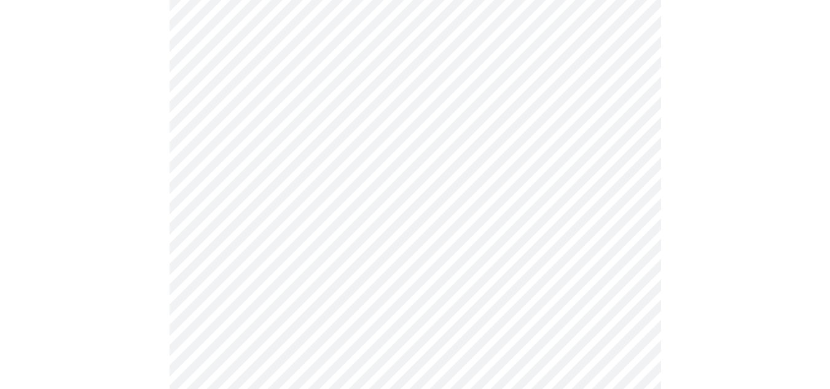
scroll to position [0, 0]
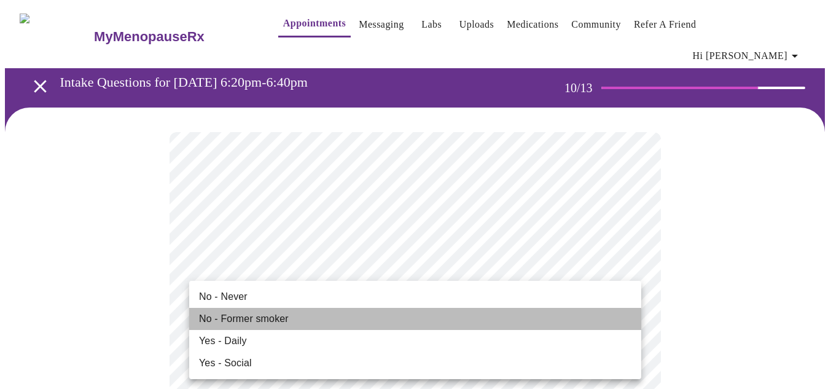
click at [275, 321] on span "No - Former smoker" at bounding box center [244, 318] width 90 height 15
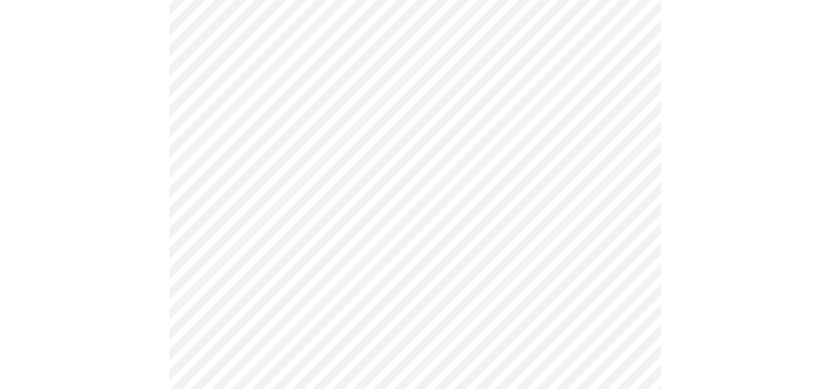
scroll to position [938, 0]
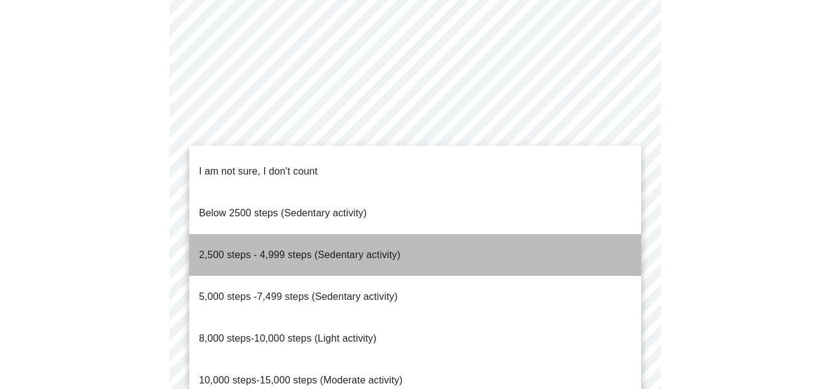
click at [333, 249] on span "2,500 steps - 4,999 steps (Sedentary activity)" at bounding box center [299, 254] width 201 height 10
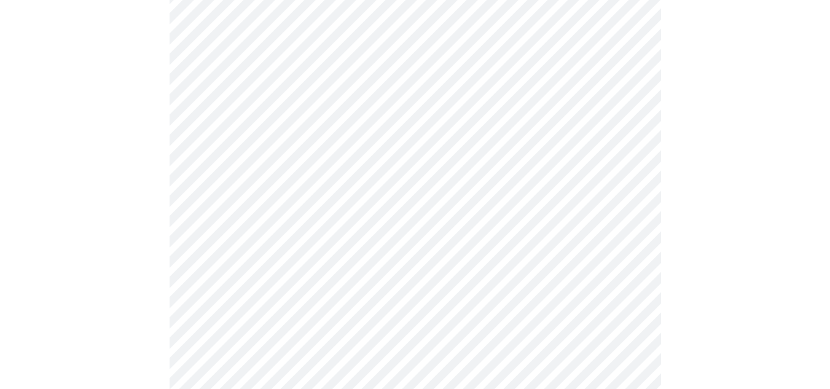
scroll to position [1194, 0]
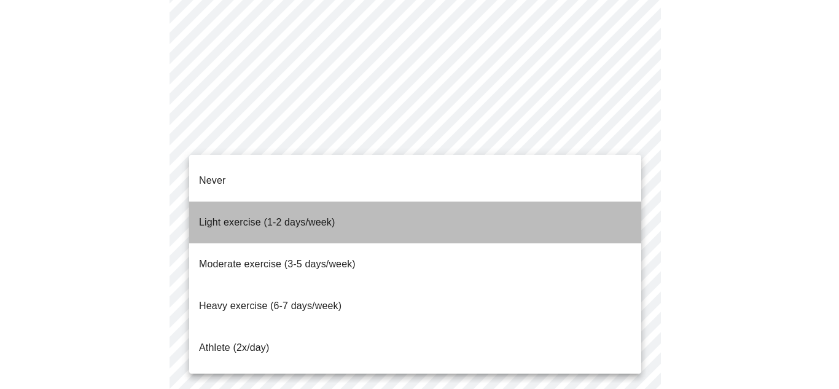
click at [330, 217] on span "Light exercise (1-2 days/week)" at bounding box center [267, 222] width 136 height 10
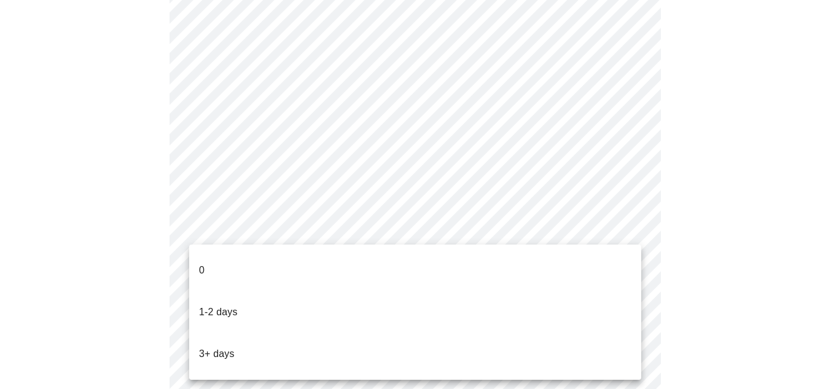
click at [272, 280] on li "0" at bounding box center [415, 270] width 452 height 42
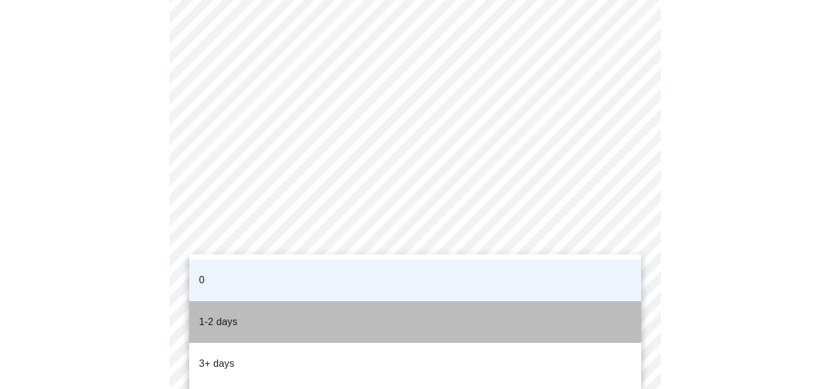
click at [257, 301] on li "1-2 days" at bounding box center [415, 322] width 452 height 42
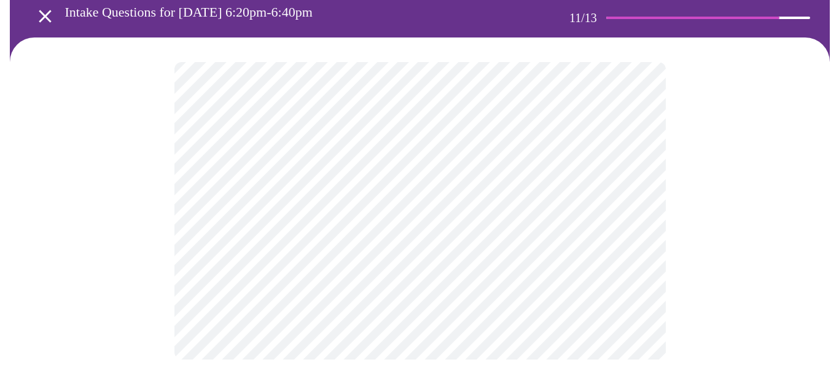
scroll to position [0, 0]
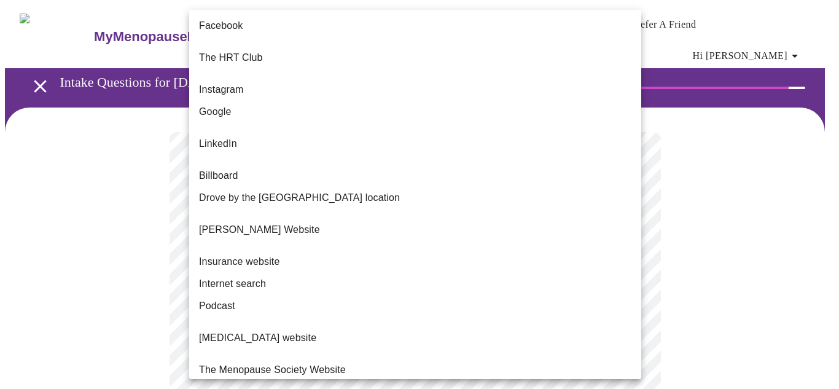
click at [384, 246] on body "MyMenopauseRx Appointments Messaging Labs Uploads Medications Community Refer a…" at bounding box center [419, 218] width 829 height 426
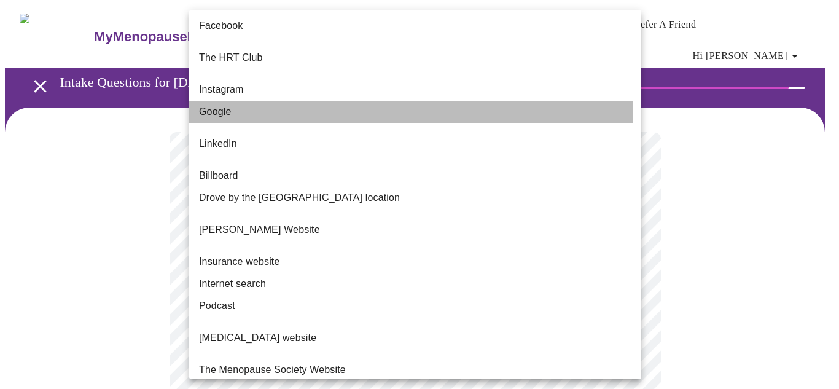
click at [241, 109] on li "Google" at bounding box center [415, 112] width 452 height 22
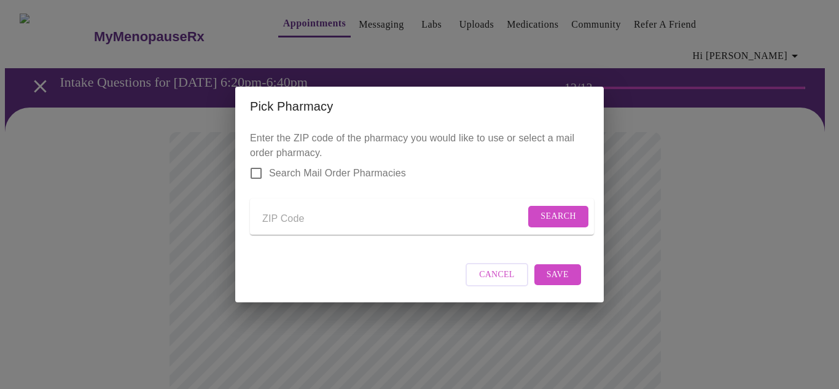
click at [273, 223] on input "Send a message to your care team" at bounding box center [393, 219] width 263 height 20
type input "32907"
click at [548, 214] on span "Search" at bounding box center [558, 216] width 36 height 15
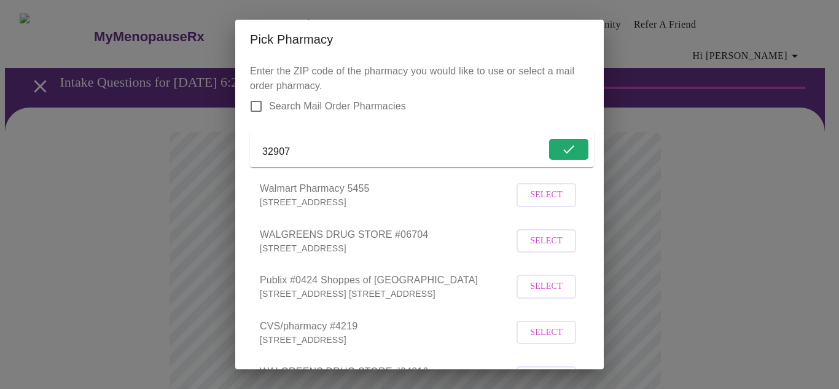
scroll to position [93, 0]
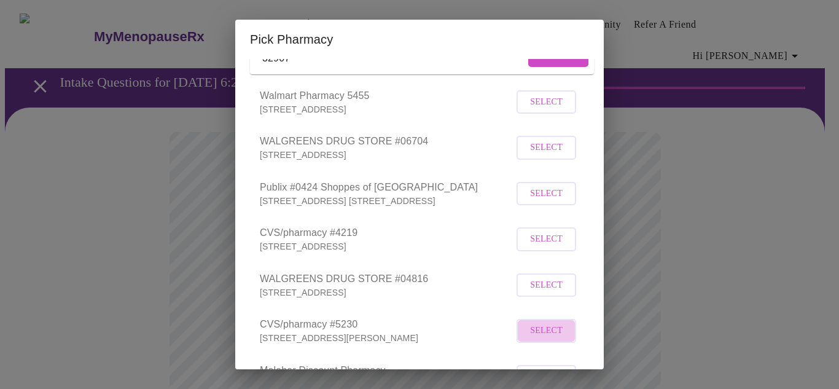
click at [538, 338] on span "Select" at bounding box center [546, 330] width 33 height 15
click at [707, 149] on div "Pick Pharmacy Enter the ZIP code of the pharmacy you would like to use or selec…" at bounding box center [419, 194] width 839 height 389
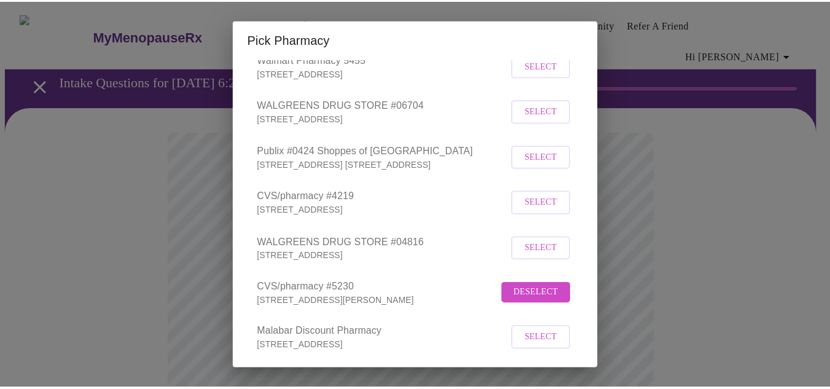
scroll to position [340, 0]
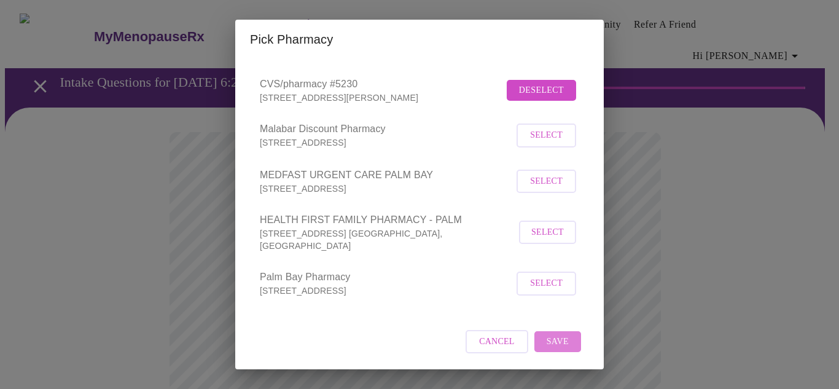
click at [547, 345] on span "Save" at bounding box center [558, 341] width 22 height 15
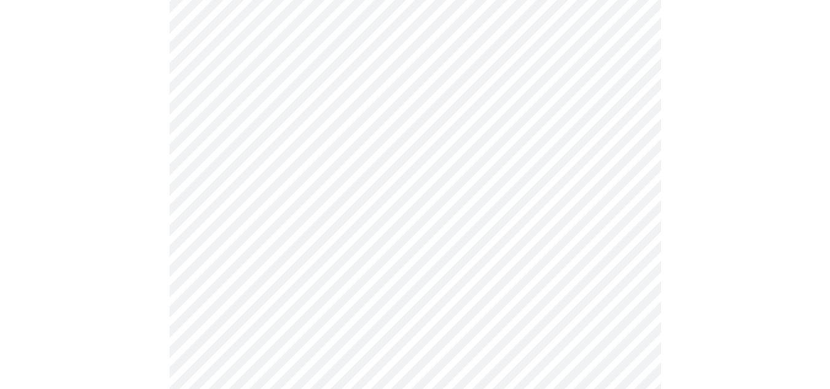
scroll to position [535, 0]
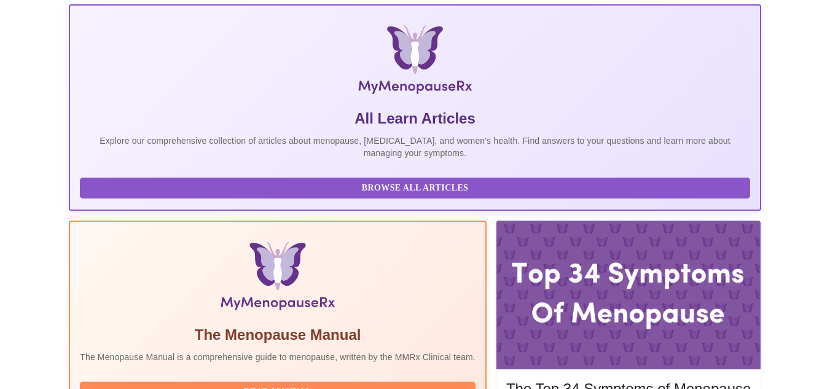
scroll to position [284, 0]
